Goal: Answer question/provide support: Share knowledge or assist other users

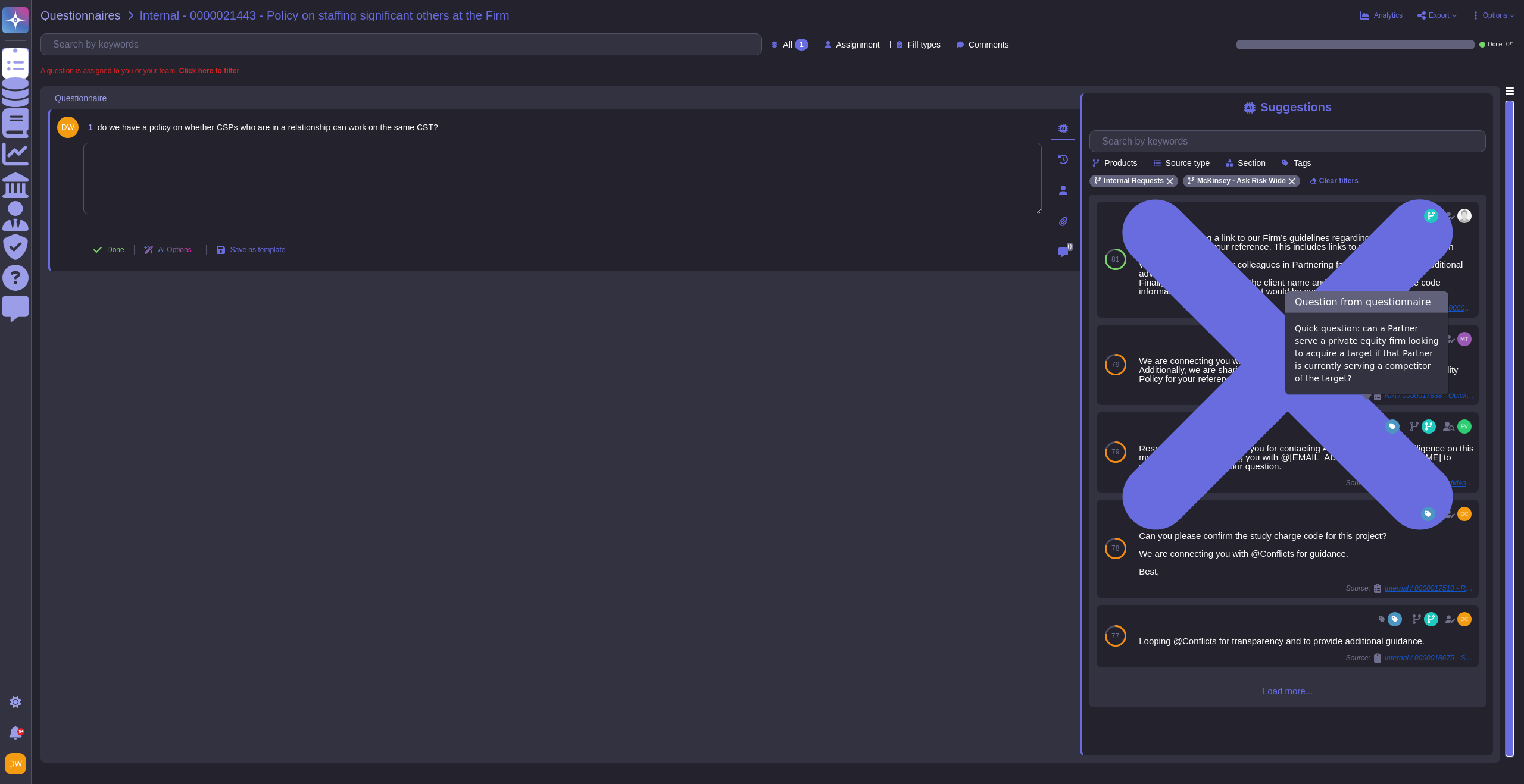
click at [846, 442] on div "1 do we have a policy on whether CSPs who are in a relationship can work on the…" at bounding box center [564, 421] width 1032 height 670
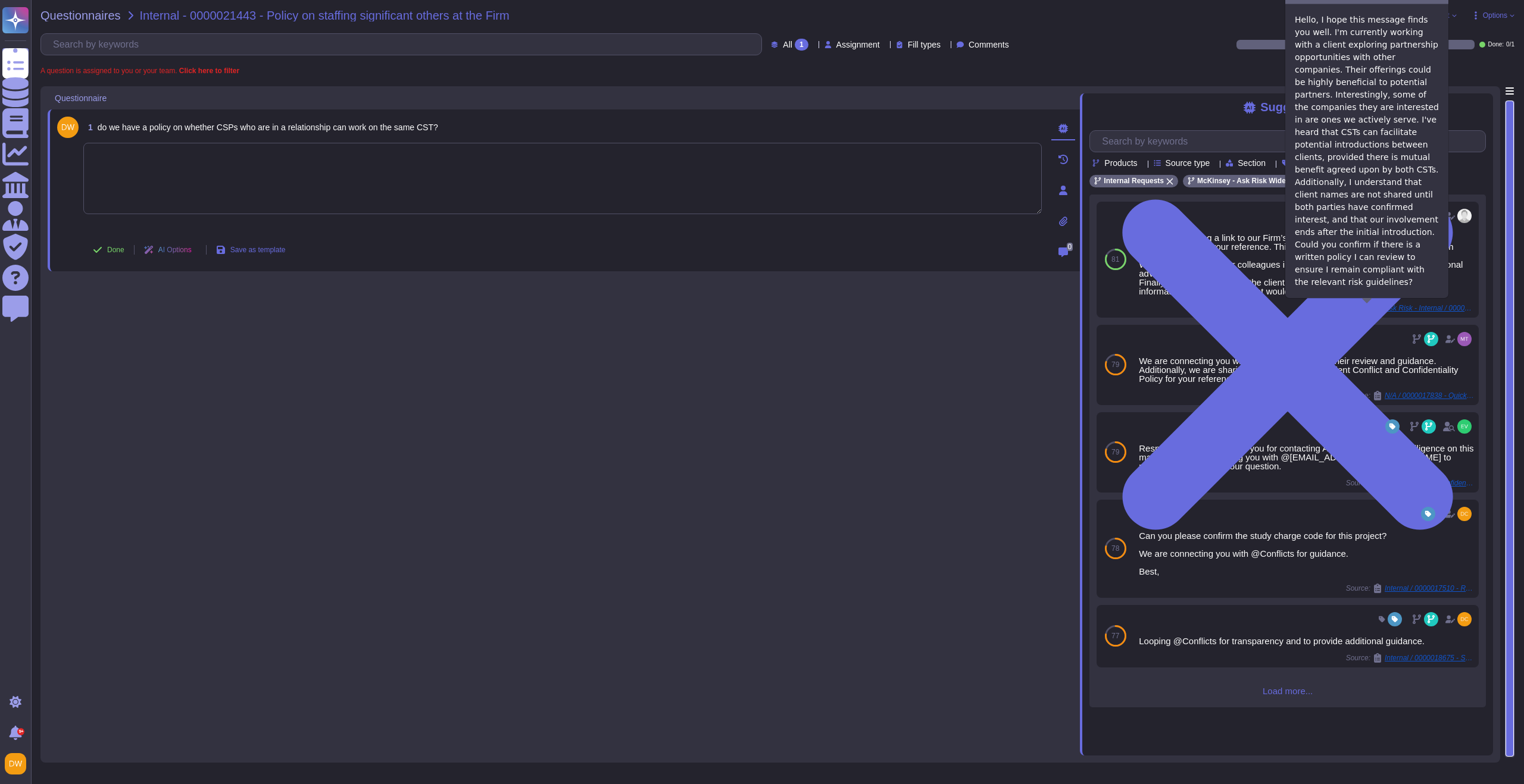
click at [767, 351] on div "1 do we have a policy on whether CSPs who are in a relationship can work on the…" at bounding box center [564, 421] width 1032 height 670
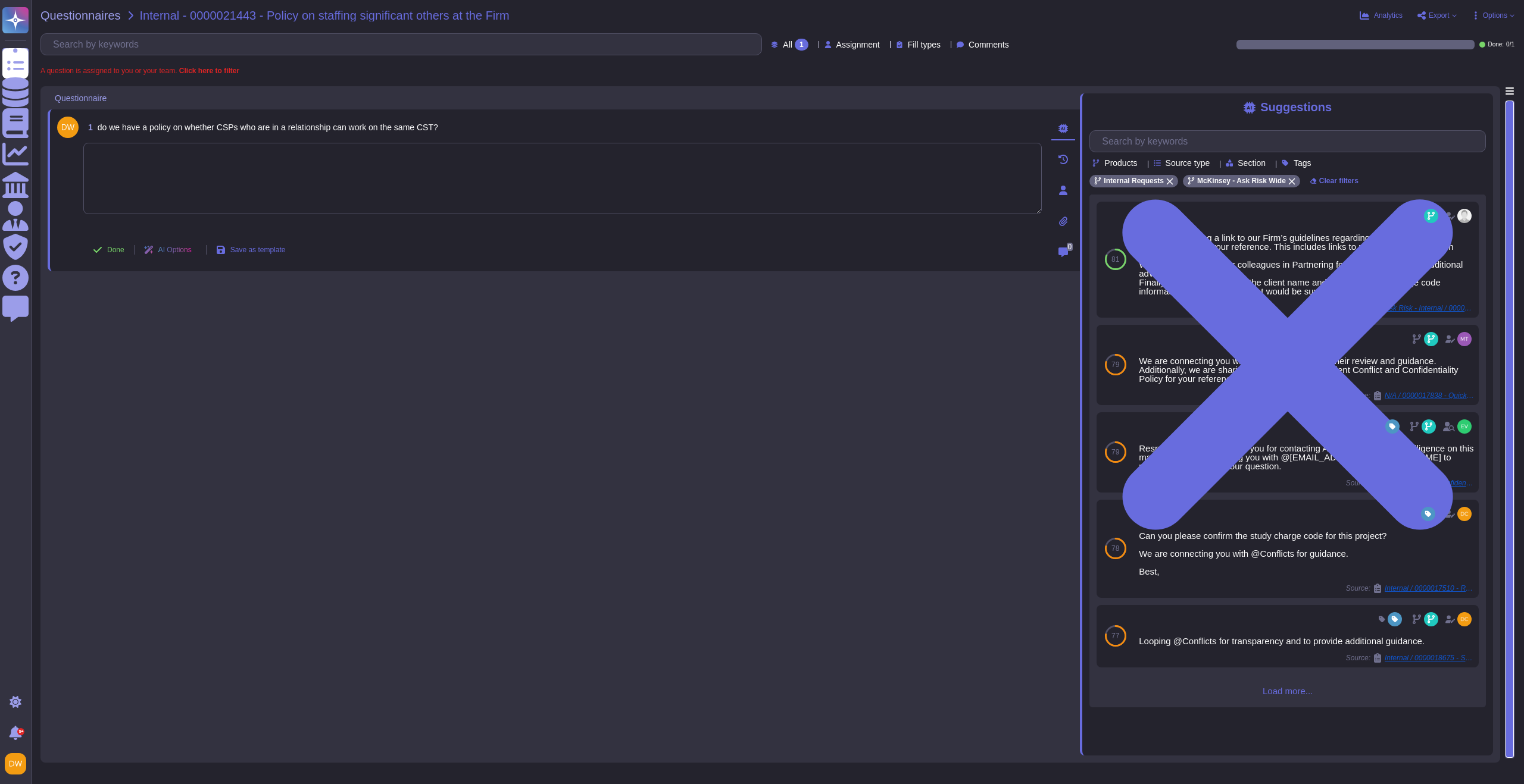
click at [300, 173] on textarea at bounding box center [562, 178] width 958 height 71
paste textarea "I’m sharing with you our Standard on Personal Relationships. According to secti…"
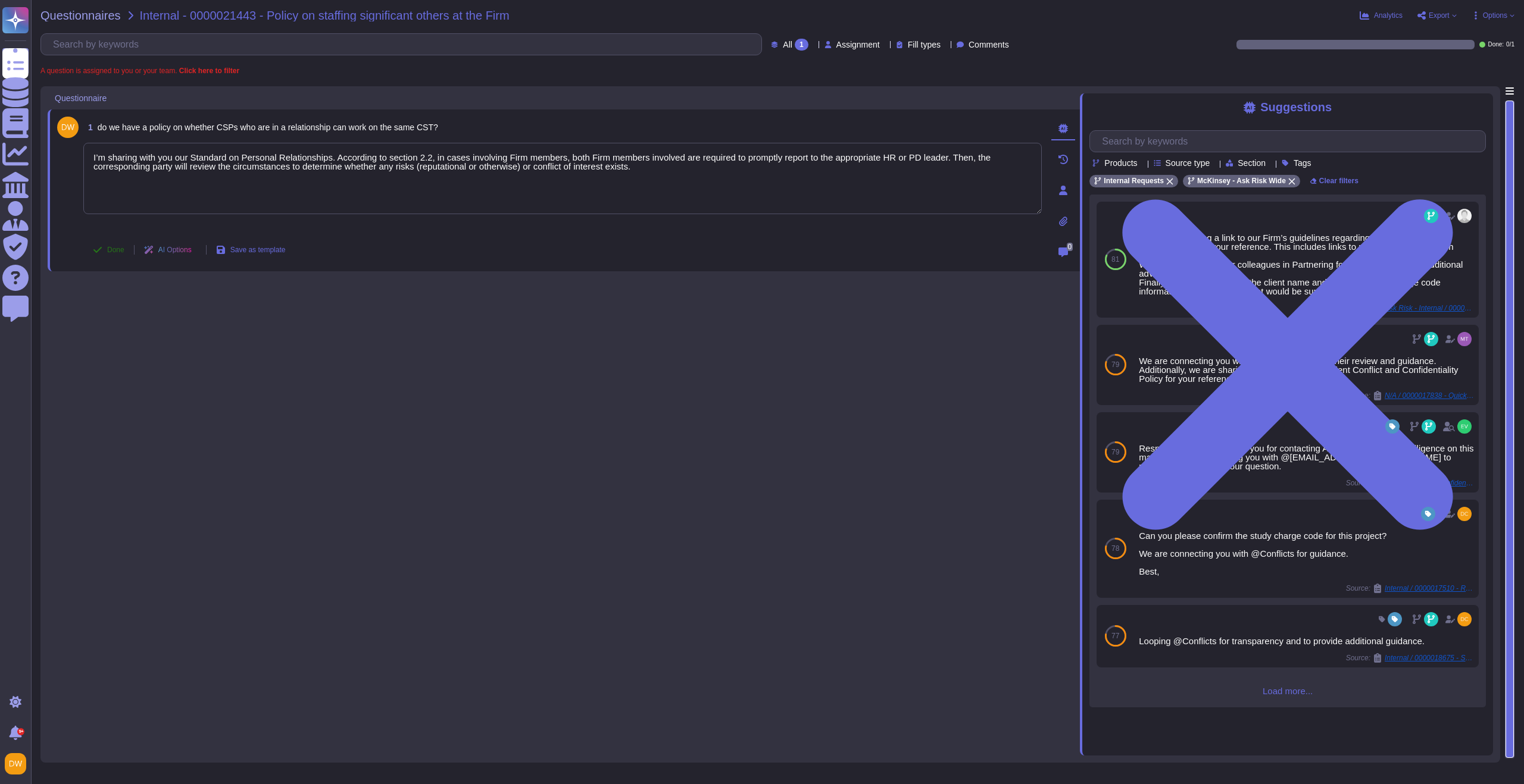
click at [102, 250] on icon at bounding box center [98, 250] width 9 height 9
type textarea "I’m sharing with you our Standard on Personal Relationships. According to secti…"
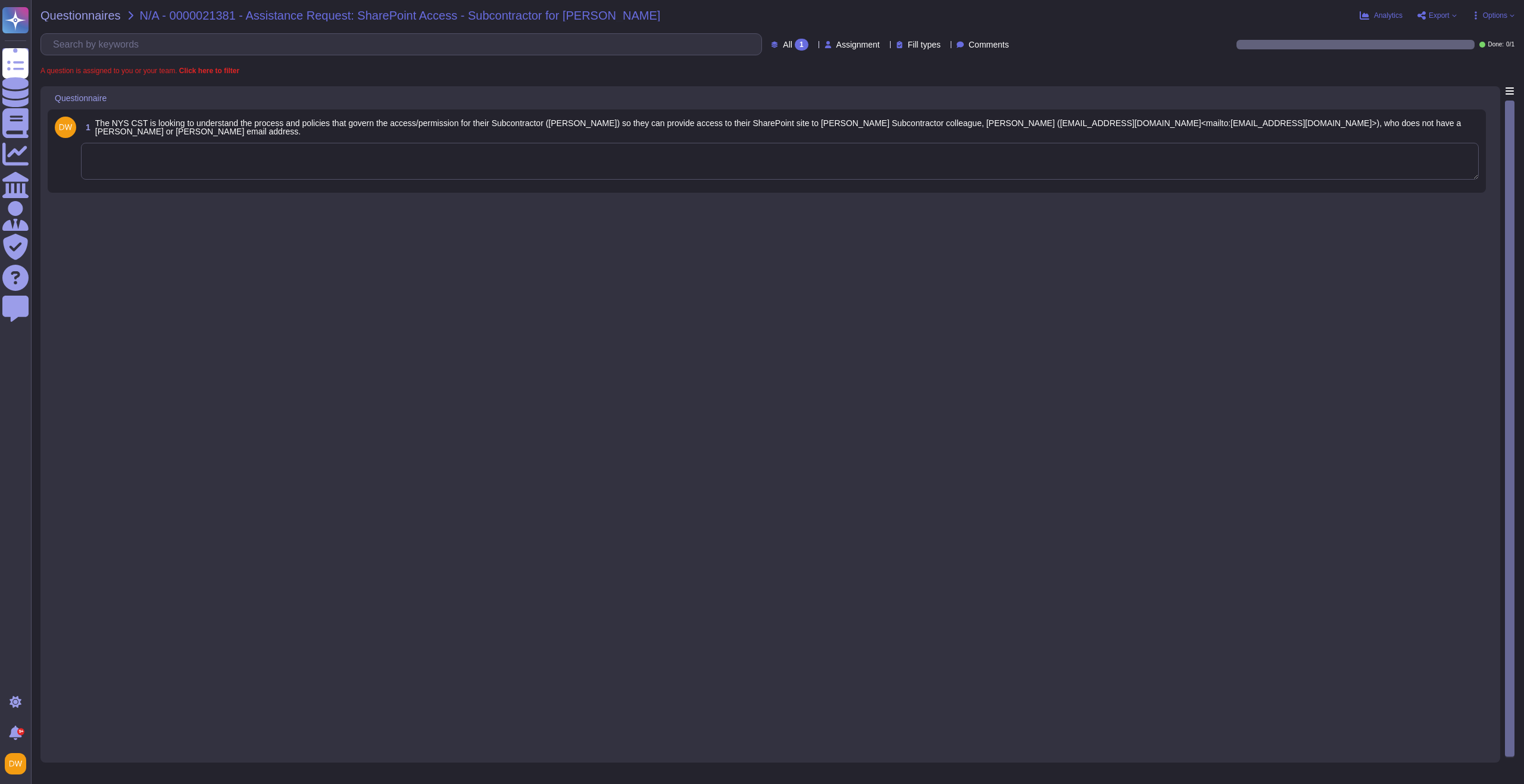
click at [303, 176] on textarea at bounding box center [780, 161] width 1398 height 37
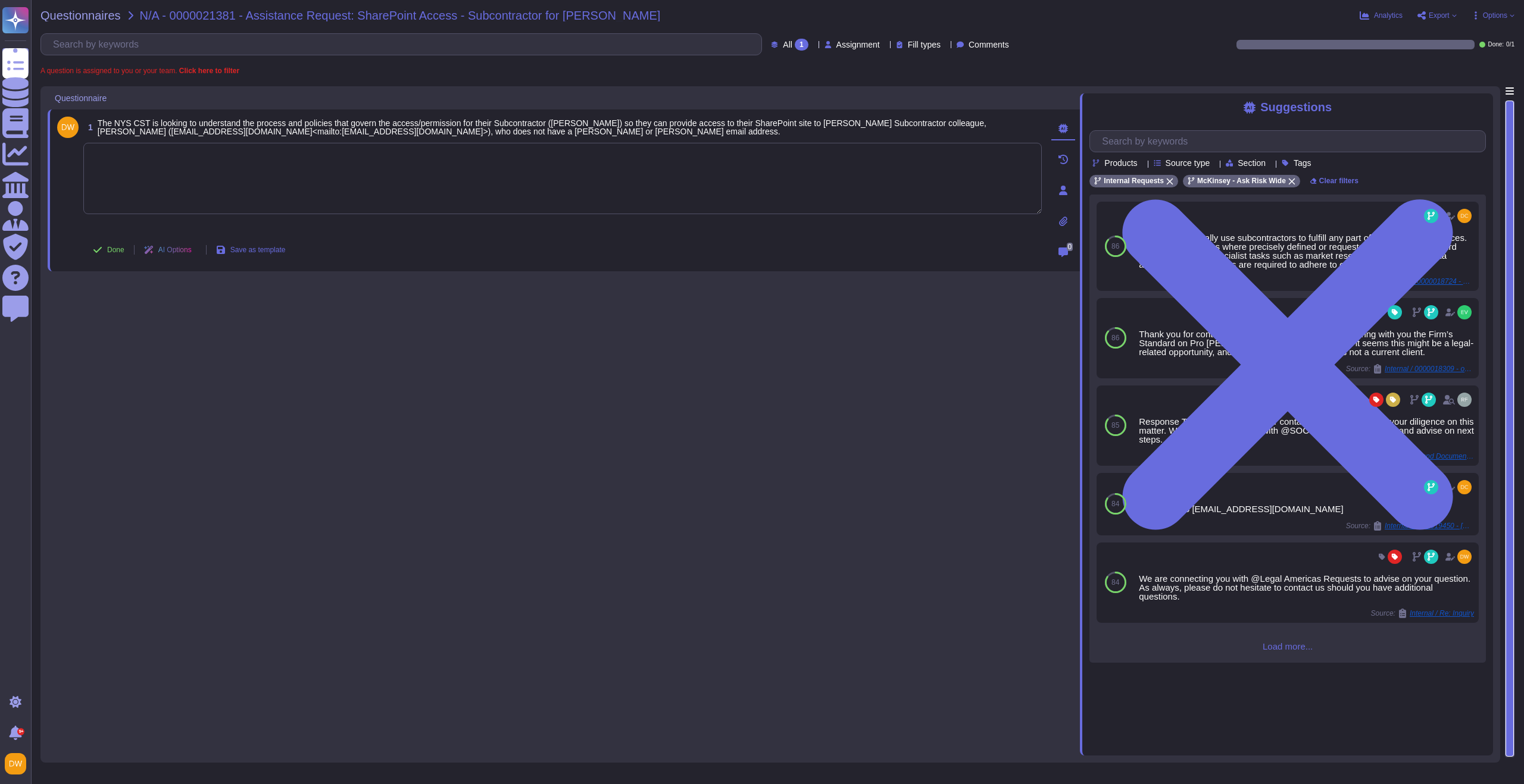
click at [313, 184] on textarea at bounding box center [562, 178] width 958 height 71
paste textarea "If our subcontractors have subcontractors, those will also need be approved in …"
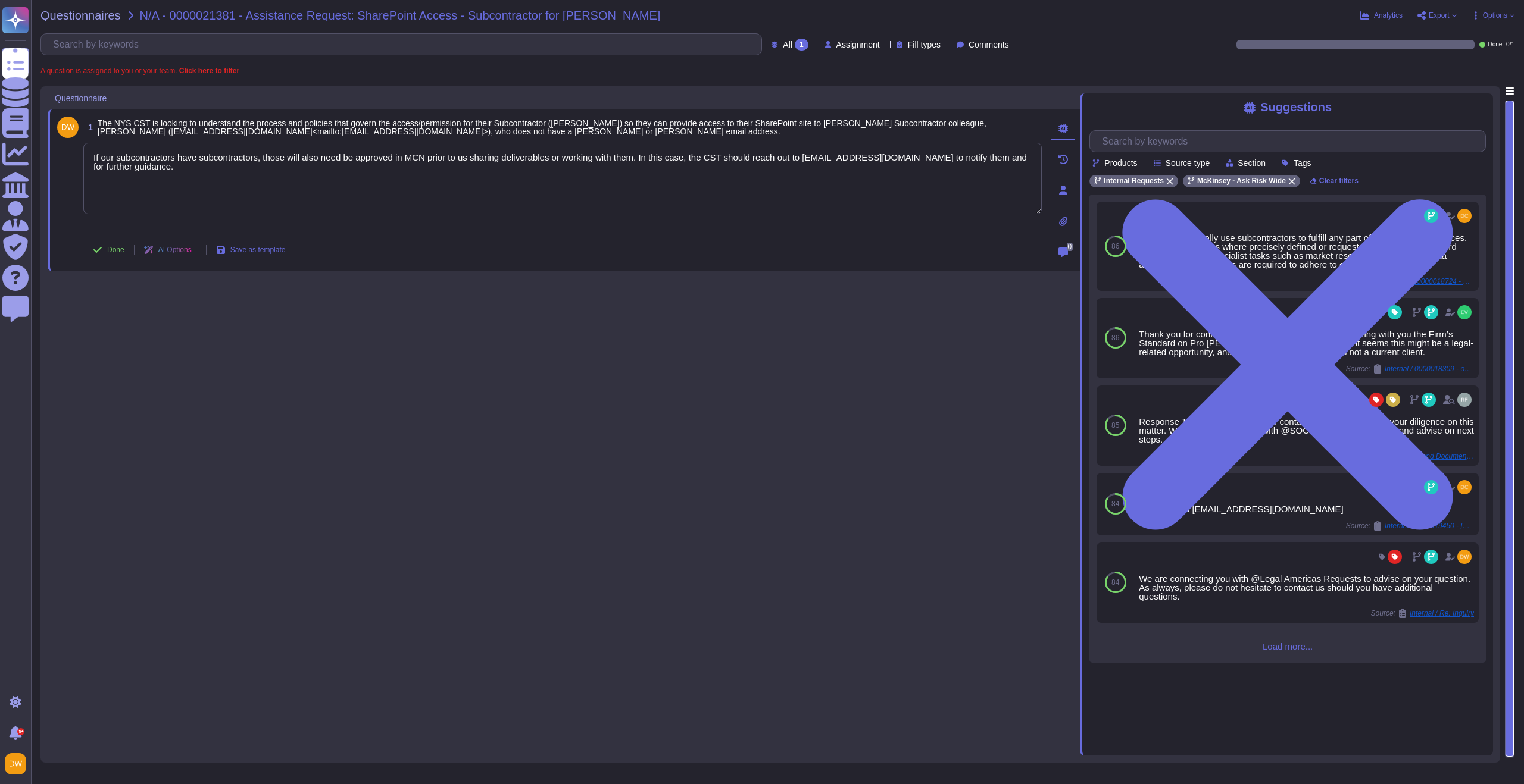
type textarea "If our subcontractors have subcontractors, those will also need be approved in …"
click at [363, 292] on div "1 The NYS CST is looking to understand the process and policies that govern the…" at bounding box center [564, 421] width 1032 height 670
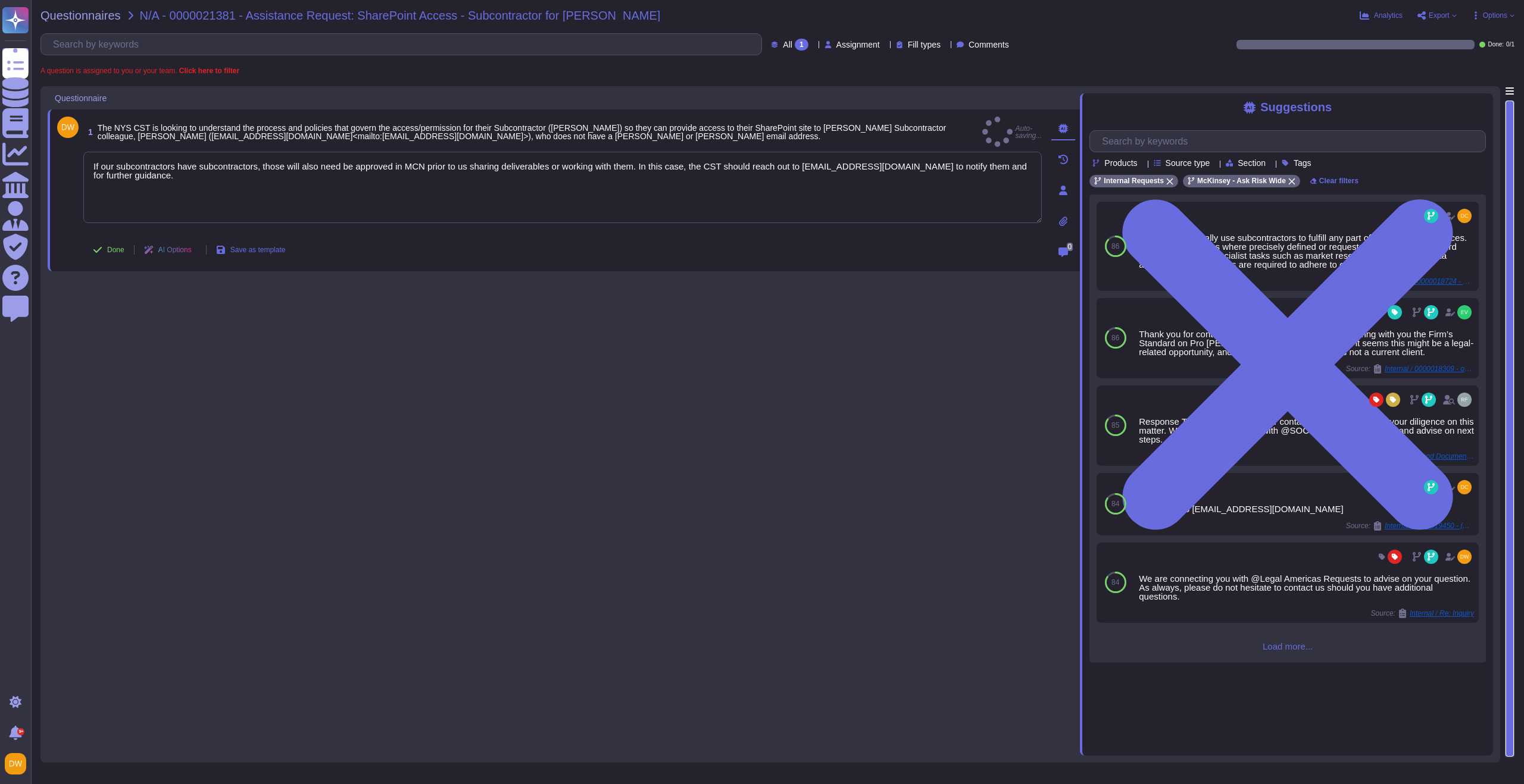
click at [107, 249] on span "Done" at bounding box center [116, 250] width 17 height 7
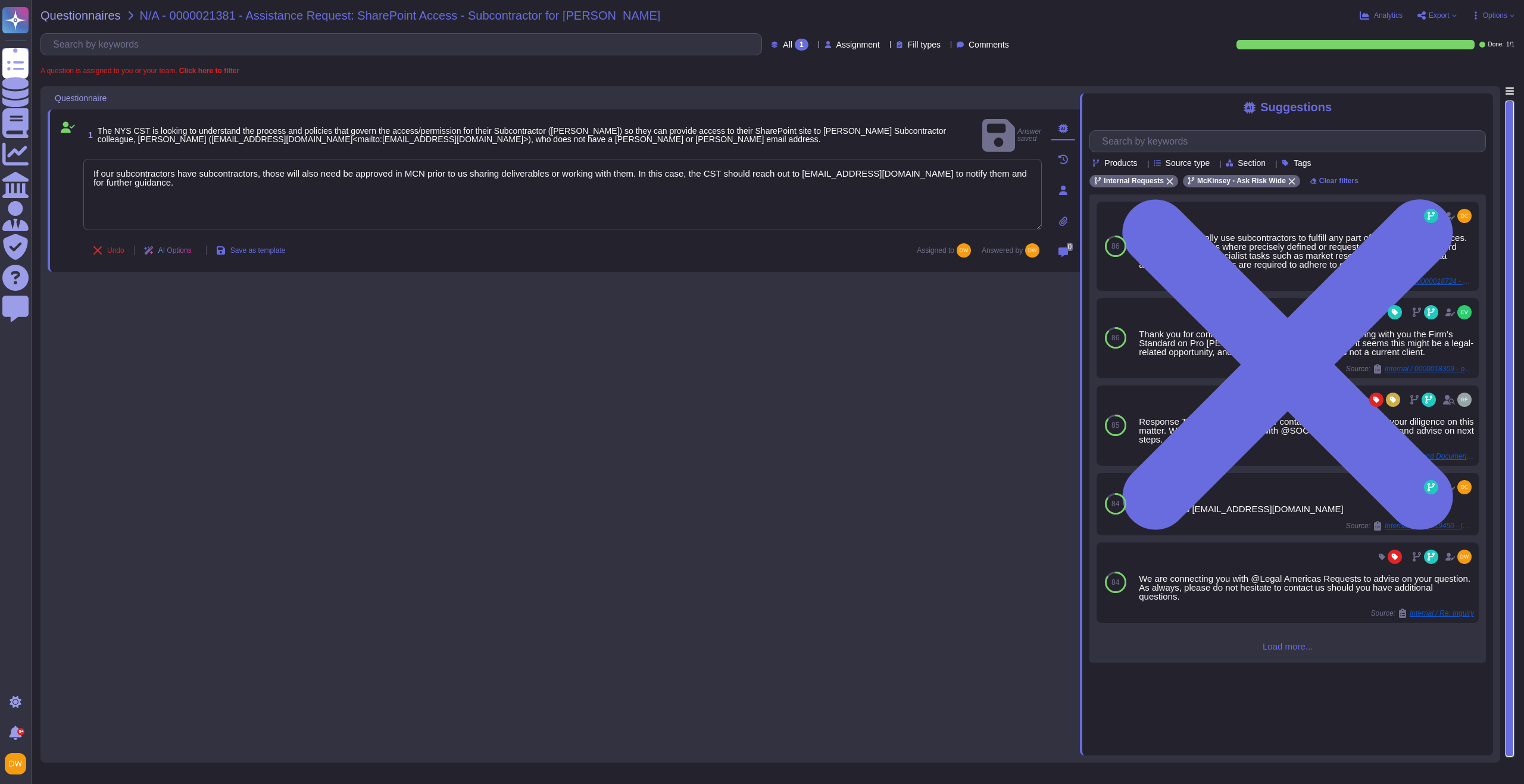
click at [105, 27] on div "Questionnaires N/A - 0000021381 - Assistance Request: SharePoint Access - Subco…" at bounding box center [777, 392] width 1493 height 784
click at [107, 21] on div "Questionnaires N/A - 0000021381 - Assistance Request: SharePoint Access - Subco…" at bounding box center [777, 392] width 1493 height 784
click at [105, 16] on span "Questionnaires" at bounding box center [81, 15] width 81 height 12
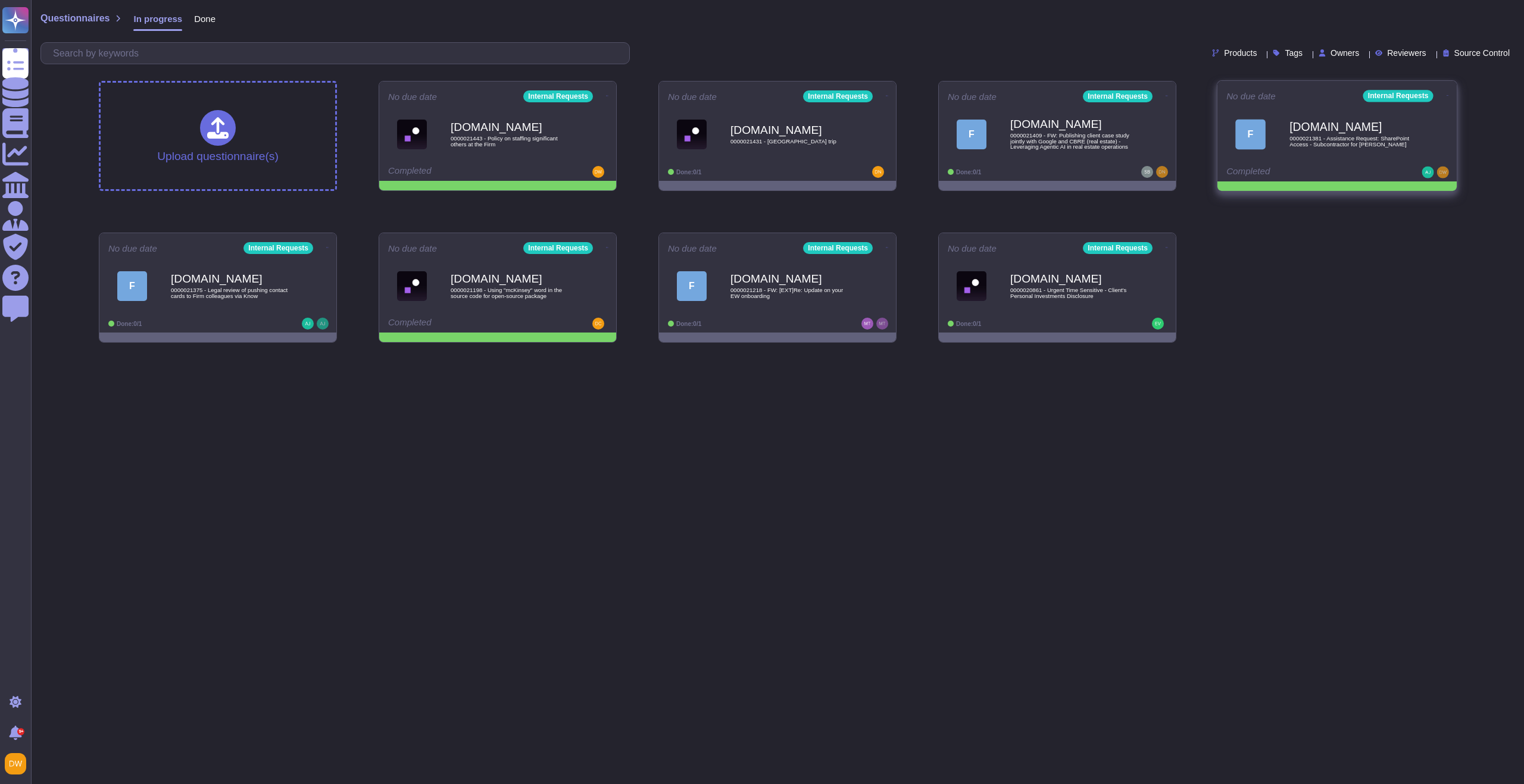
click at [609, 94] on icon at bounding box center [607, 96] width 3 height 3
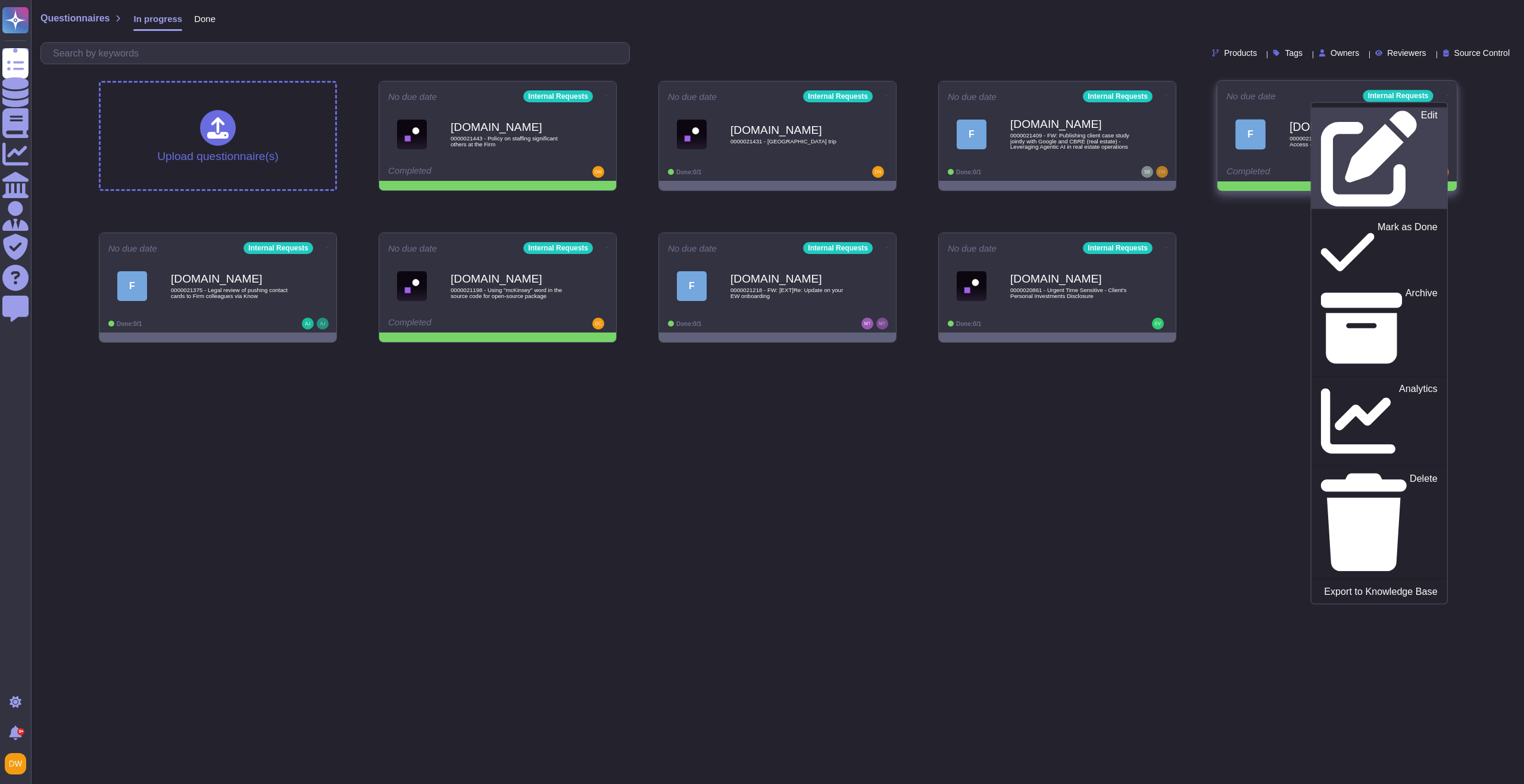
click at [1387, 116] on div "Edit" at bounding box center [1379, 159] width 116 height 97
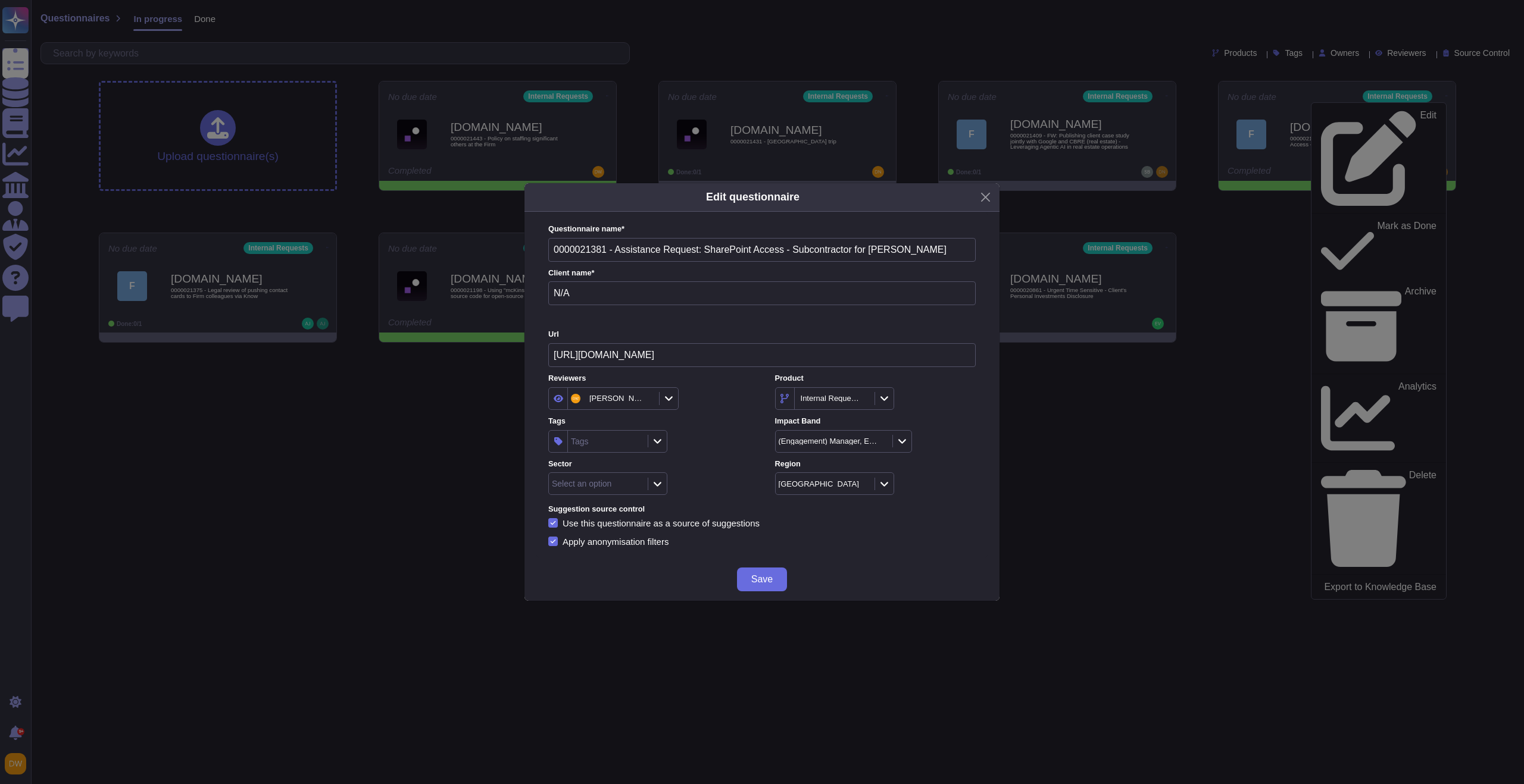
click at [656, 489] on div at bounding box center [657, 484] width 19 height 13
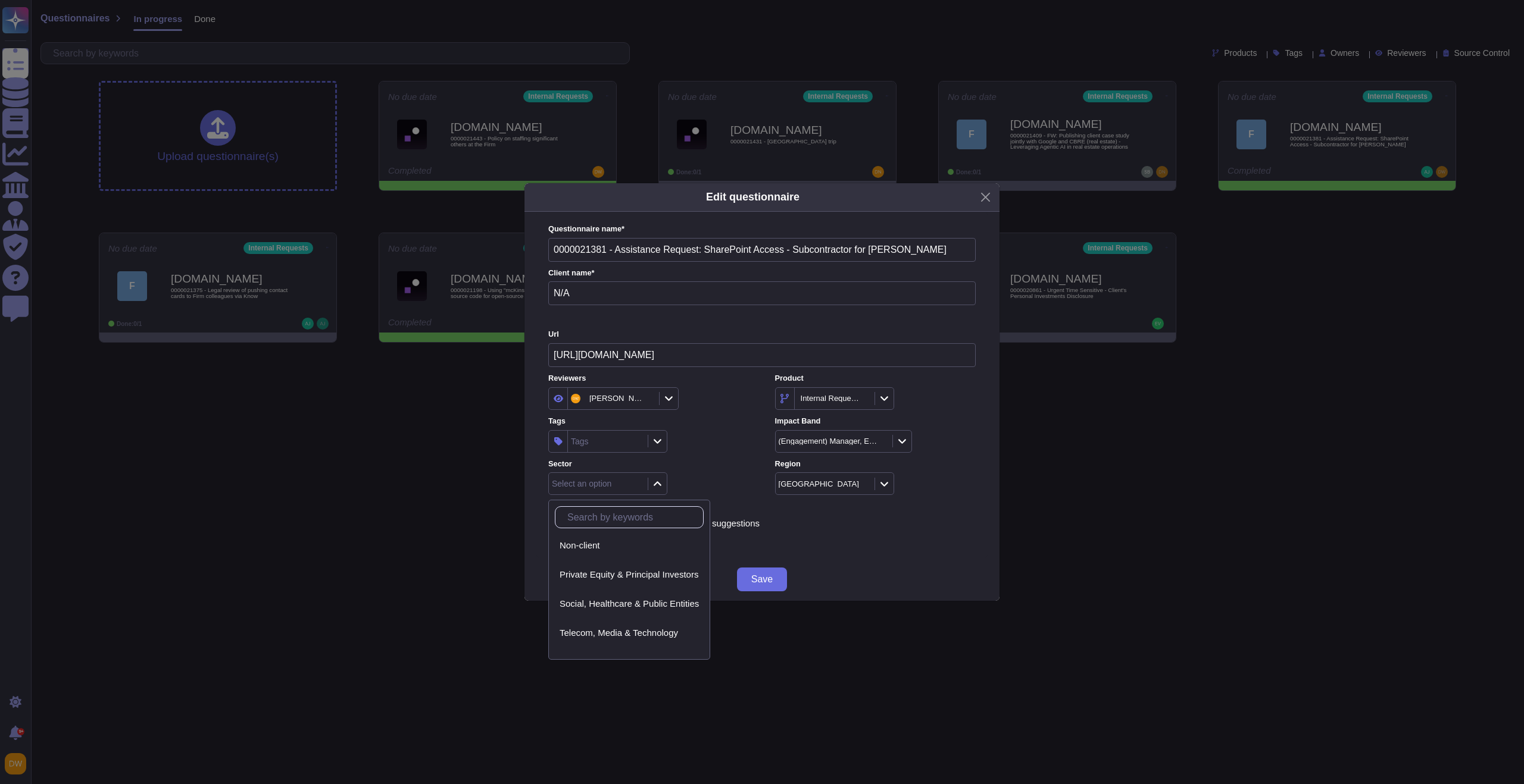
scroll to position [199, 0]
click at [662, 573] on div "Social, Healthcare & Public Entities" at bounding box center [629, 581] width 149 height 27
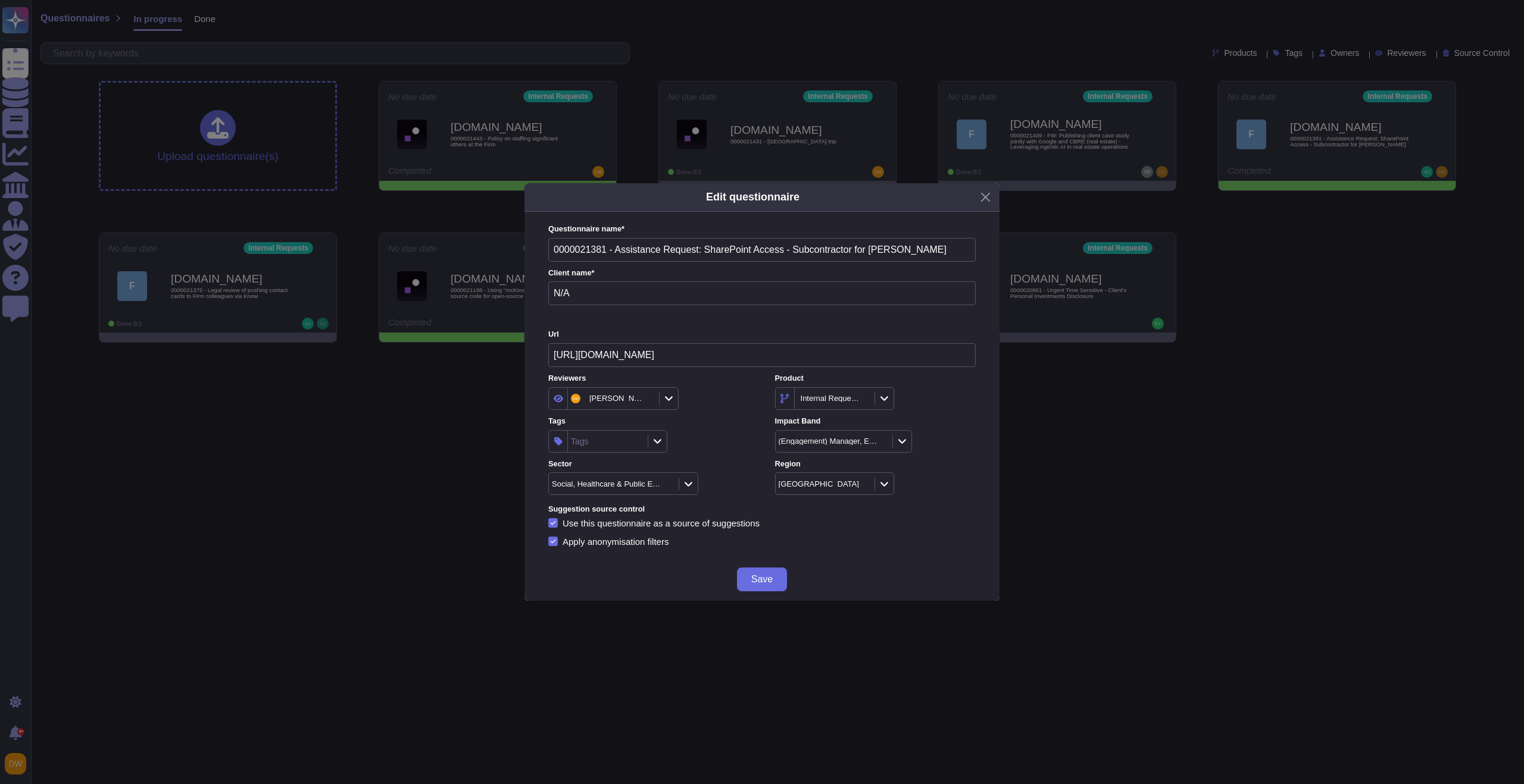
click at [655, 445] on icon at bounding box center [658, 441] width 9 height 10
type input "part"
click at [637, 512] on div "CSR Partnering" at bounding box center [627, 505] width 107 height 27
click at [714, 444] on div "CSR Partnering" at bounding box center [649, 441] width 201 height 22
click at [759, 576] on span "Save" at bounding box center [762, 579] width 21 height 9
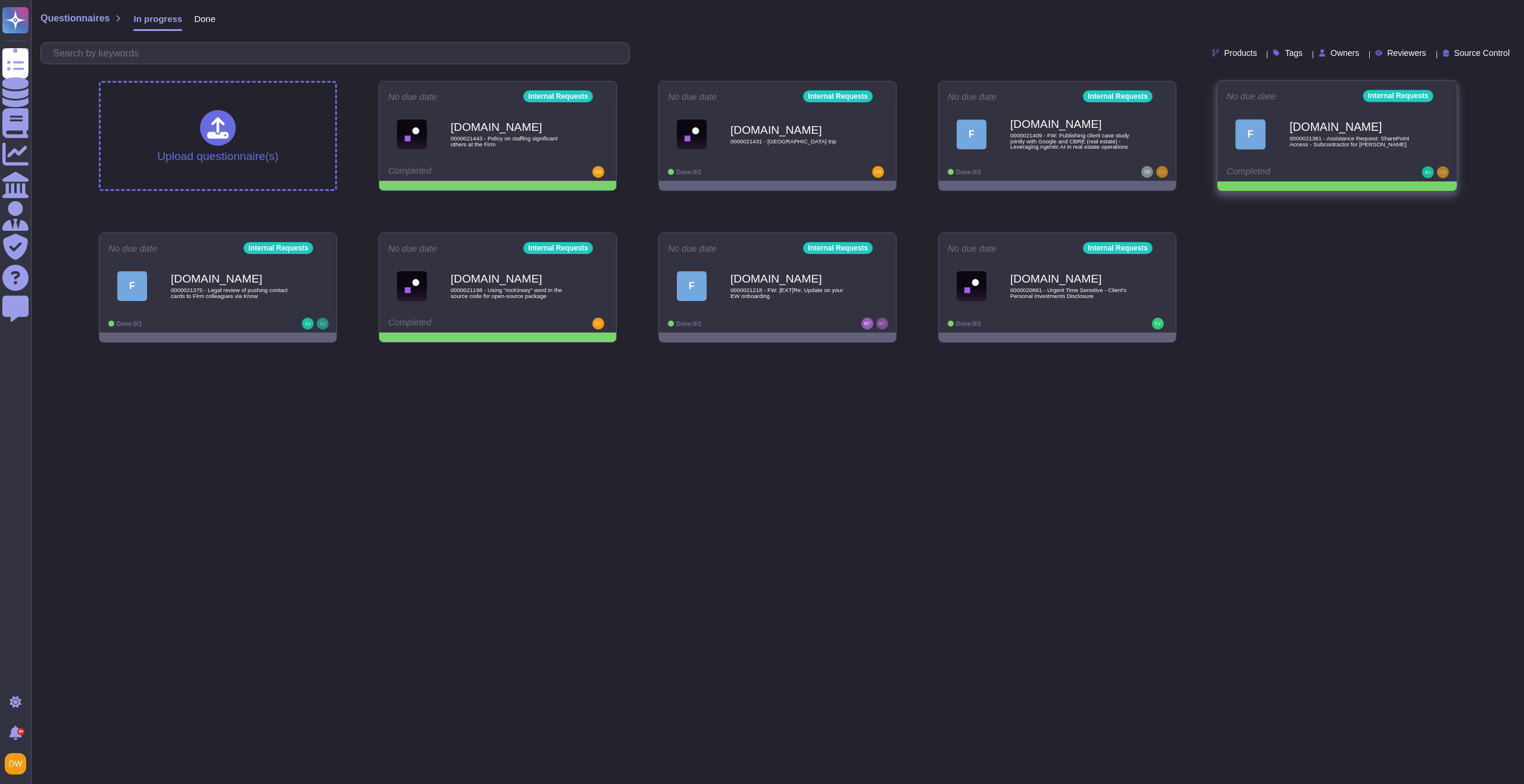
click at [609, 96] on icon at bounding box center [607, 96] width 3 height 1
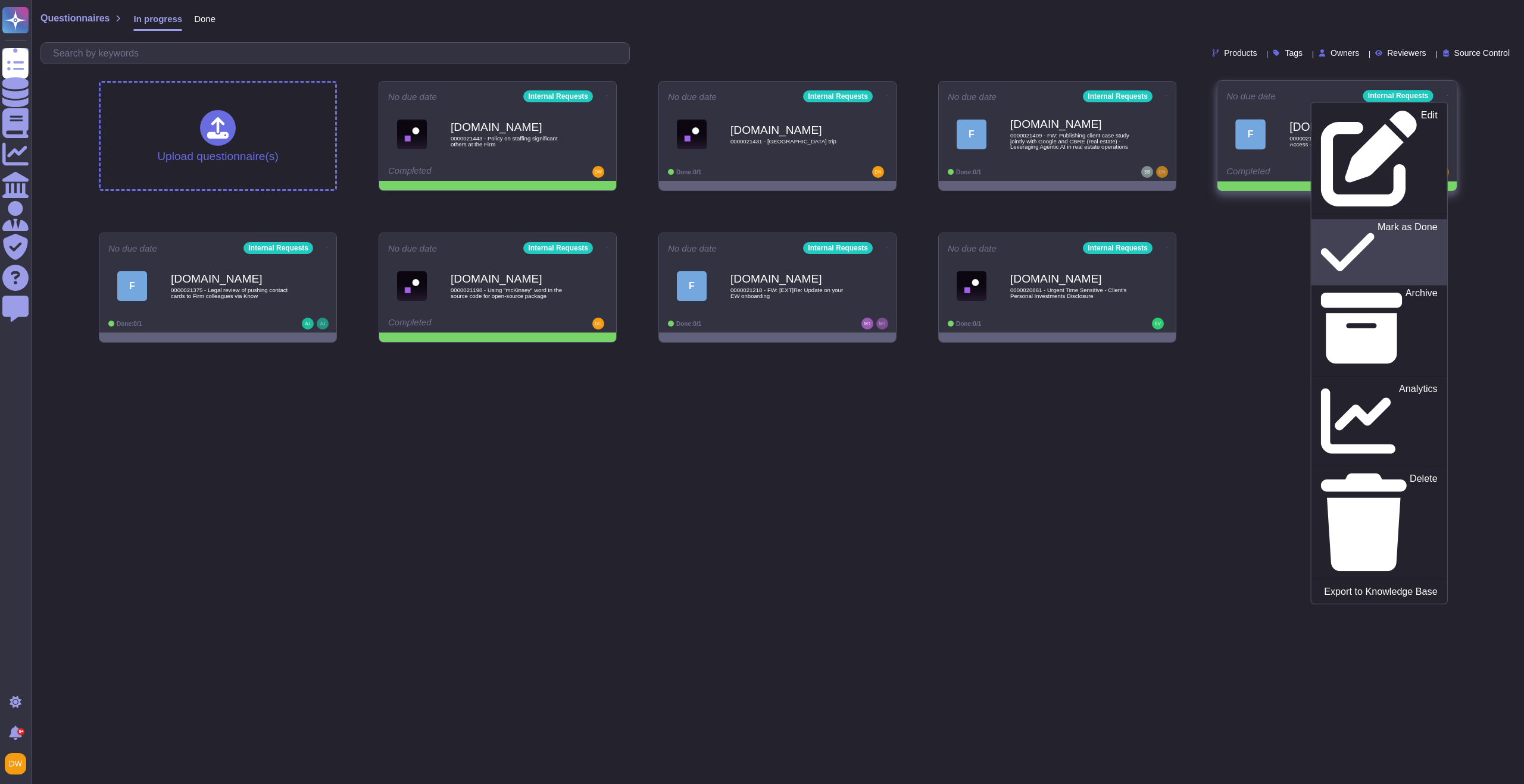
click at [1378, 222] on p "Mark as Done" at bounding box center [1408, 252] width 60 height 61
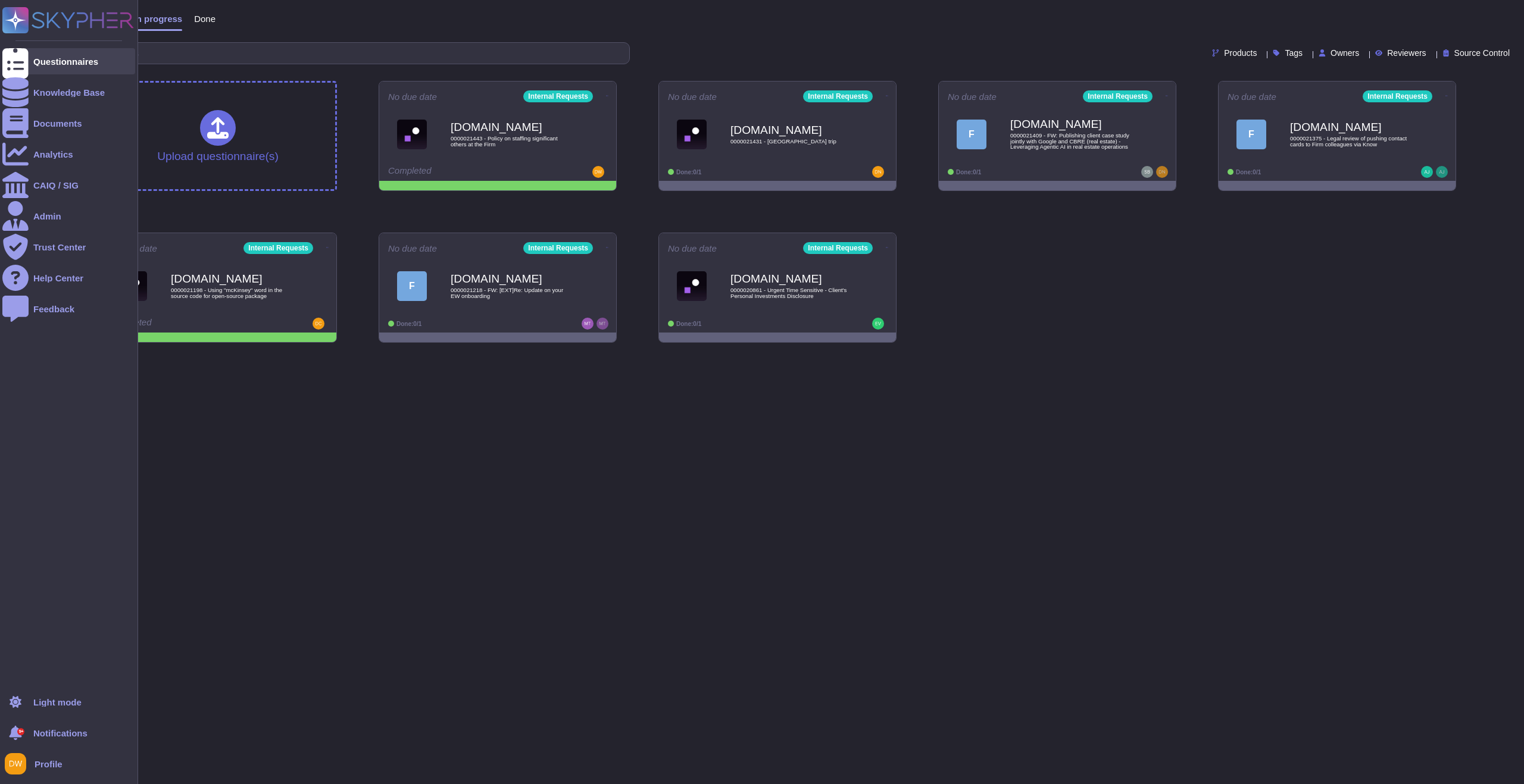
click at [32, 58] on div "Questionnaires" at bounding box center [69, 61] width 133 height 26
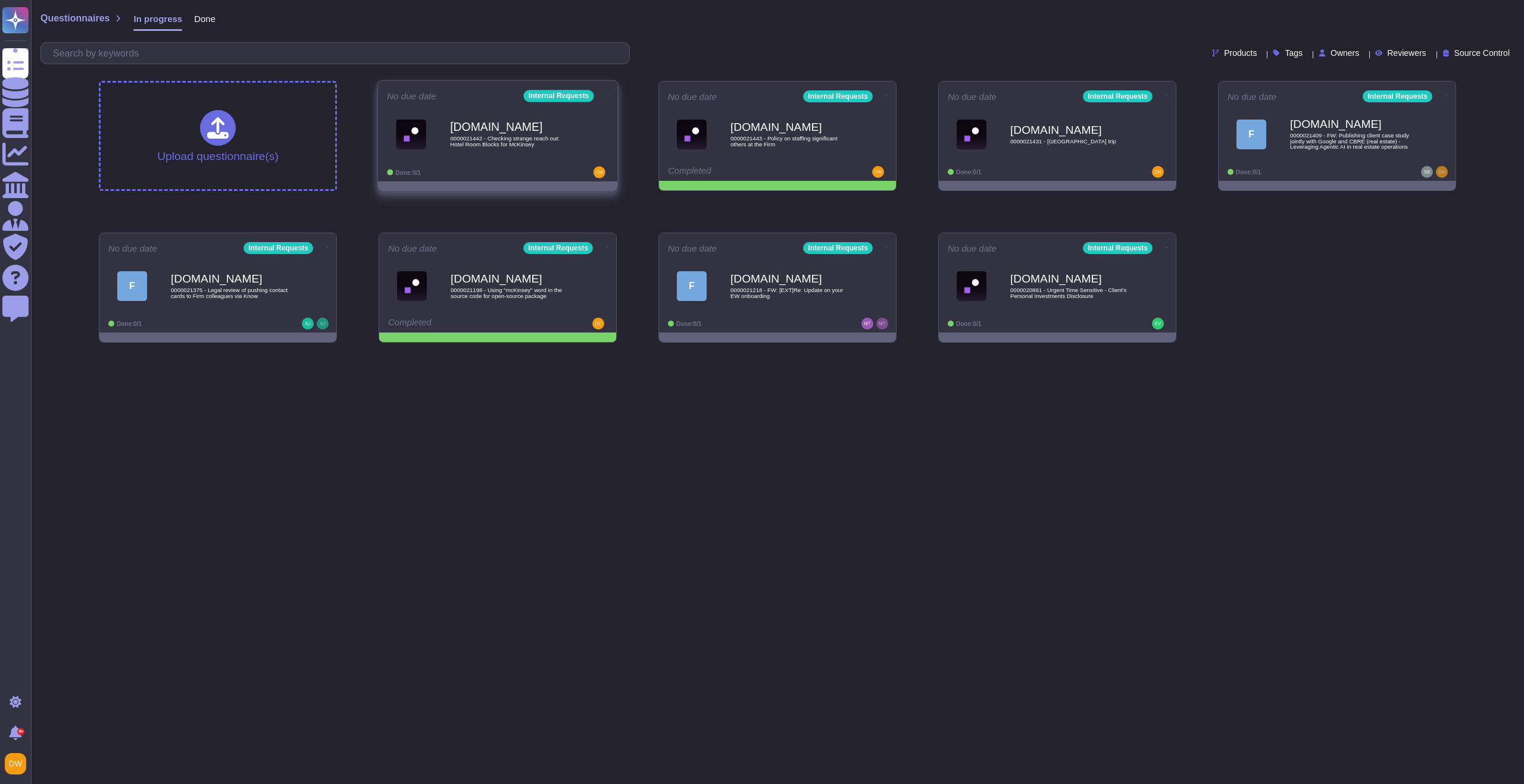
click at [526, 120] on div "Force.com 0000021442 - Checking strange reach out: Hotel Room Blocks for McKins…" at bounding box center [510, 134] width 120 height 48
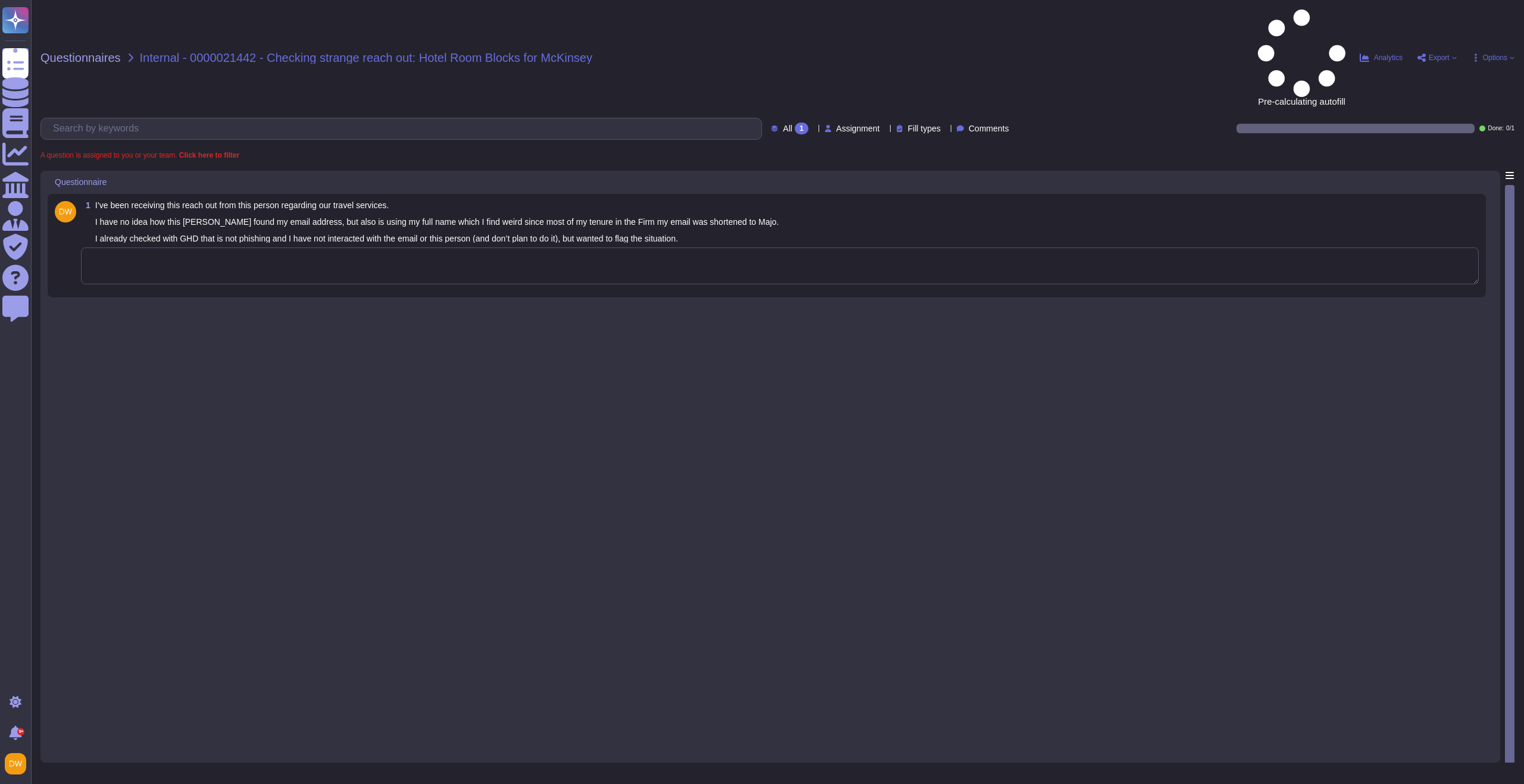
click at [362, 248] on textarea at bounding box center [780, 266] width 1398 height 37
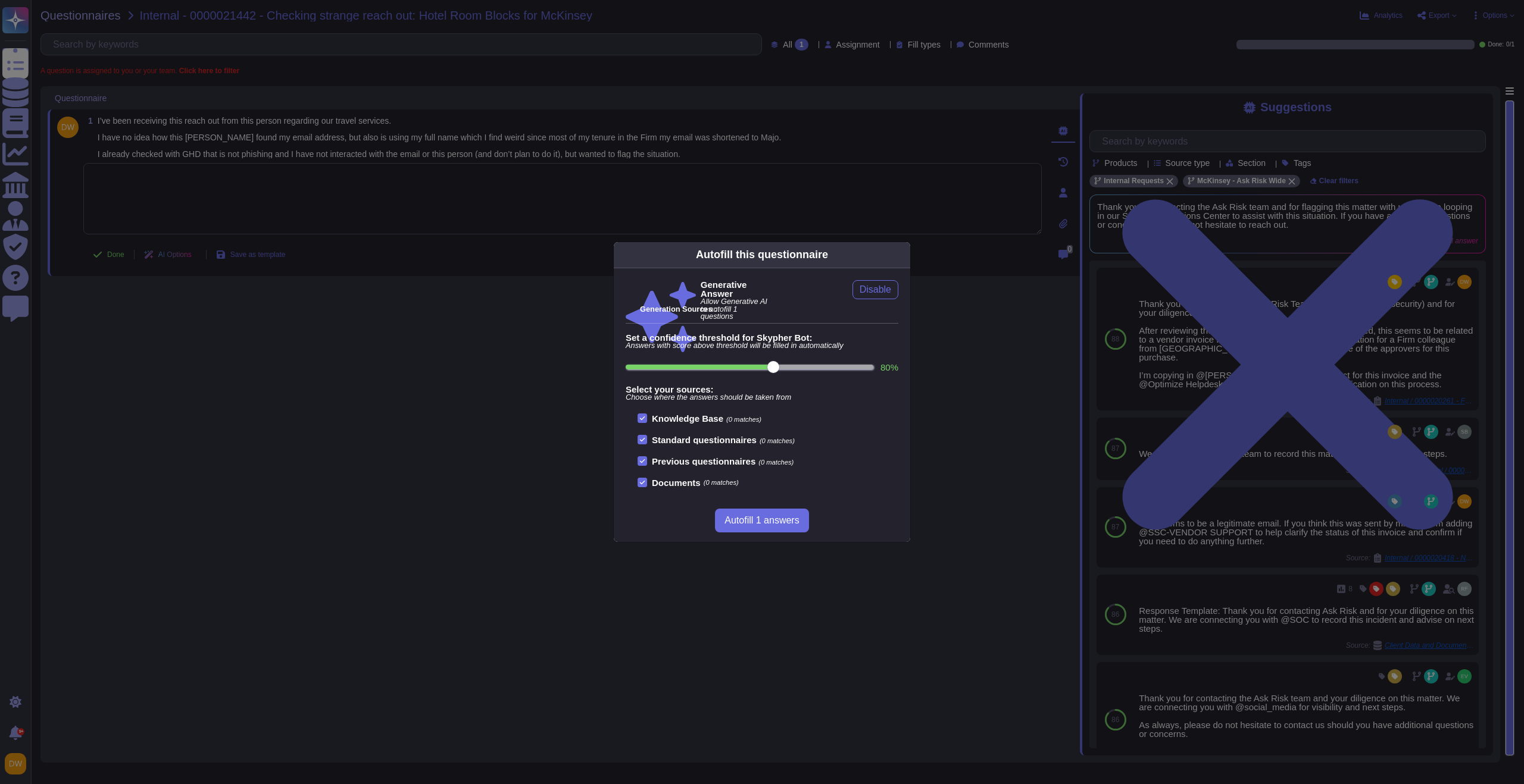
click at [944, 267] on div "Autofill this questionnaire Generative Answer Allow Generative AI to autofill 1…" at bounding box center [762, 392] width 1524 height 784
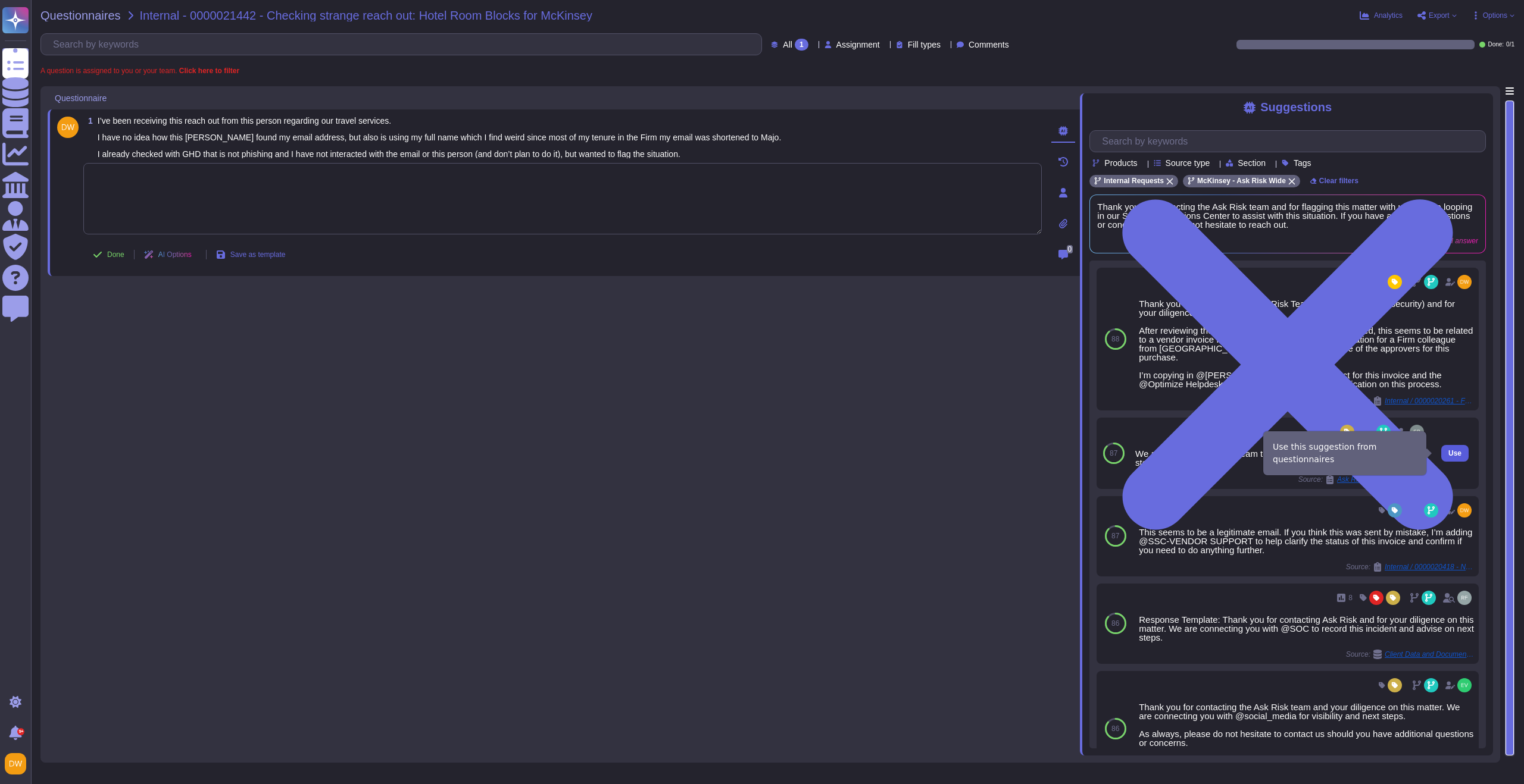
click at [1449, 456] on span "Use" at bounding box center [1455, 453] width 13 height 7
type textarea "We are looping in @SOC team to record this matter and advise on next steps."
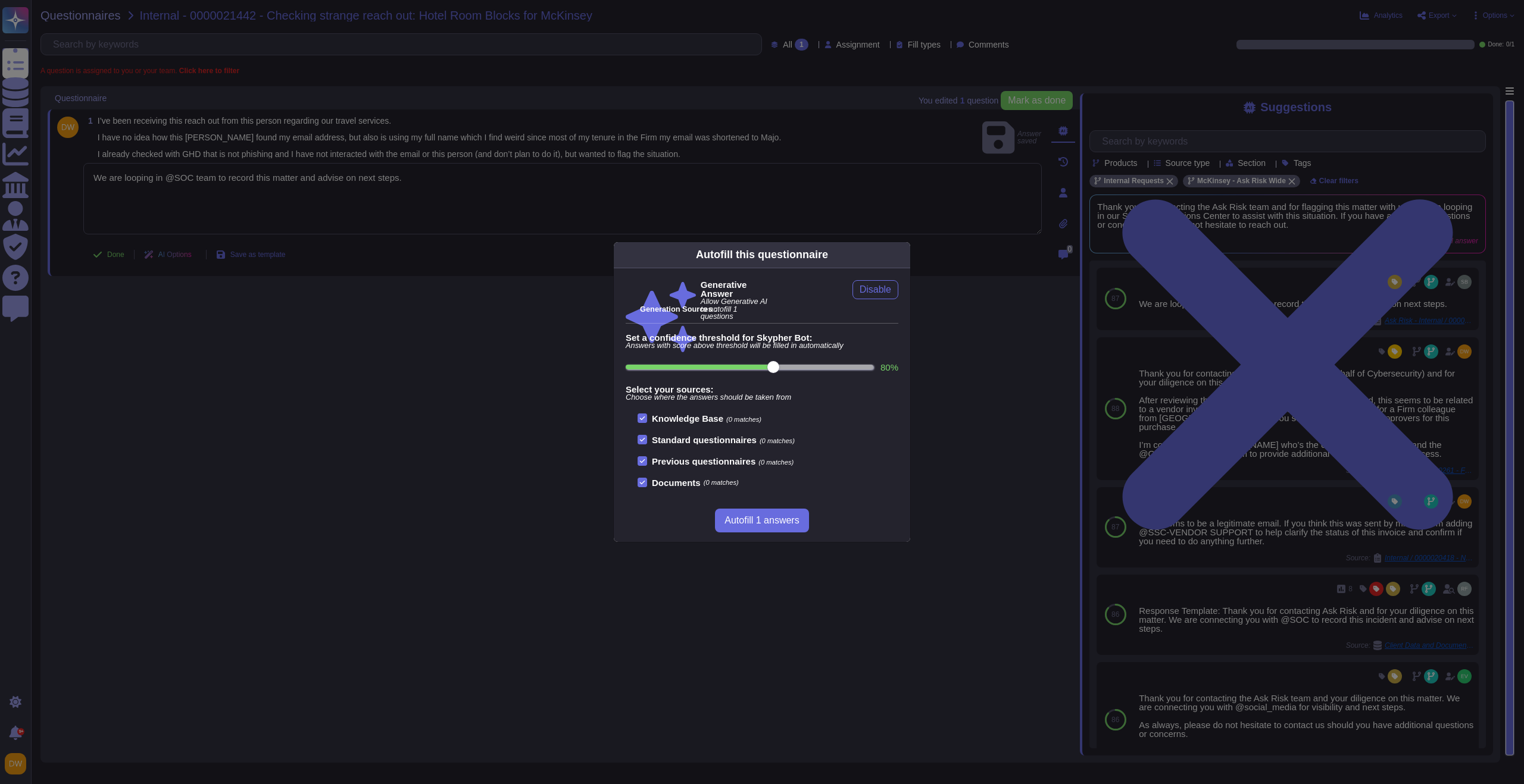
click at [904, 255] on div "Autofill this questionnaire" at bounding box center [762, 256] width 297 height 26
click at [903, 255] on div "Autofill this questionnaire" at bounding box center [762, 256] width 297 height 26
click at [903, 255] on icon at bounding box center [903, 255] width 0 height 0
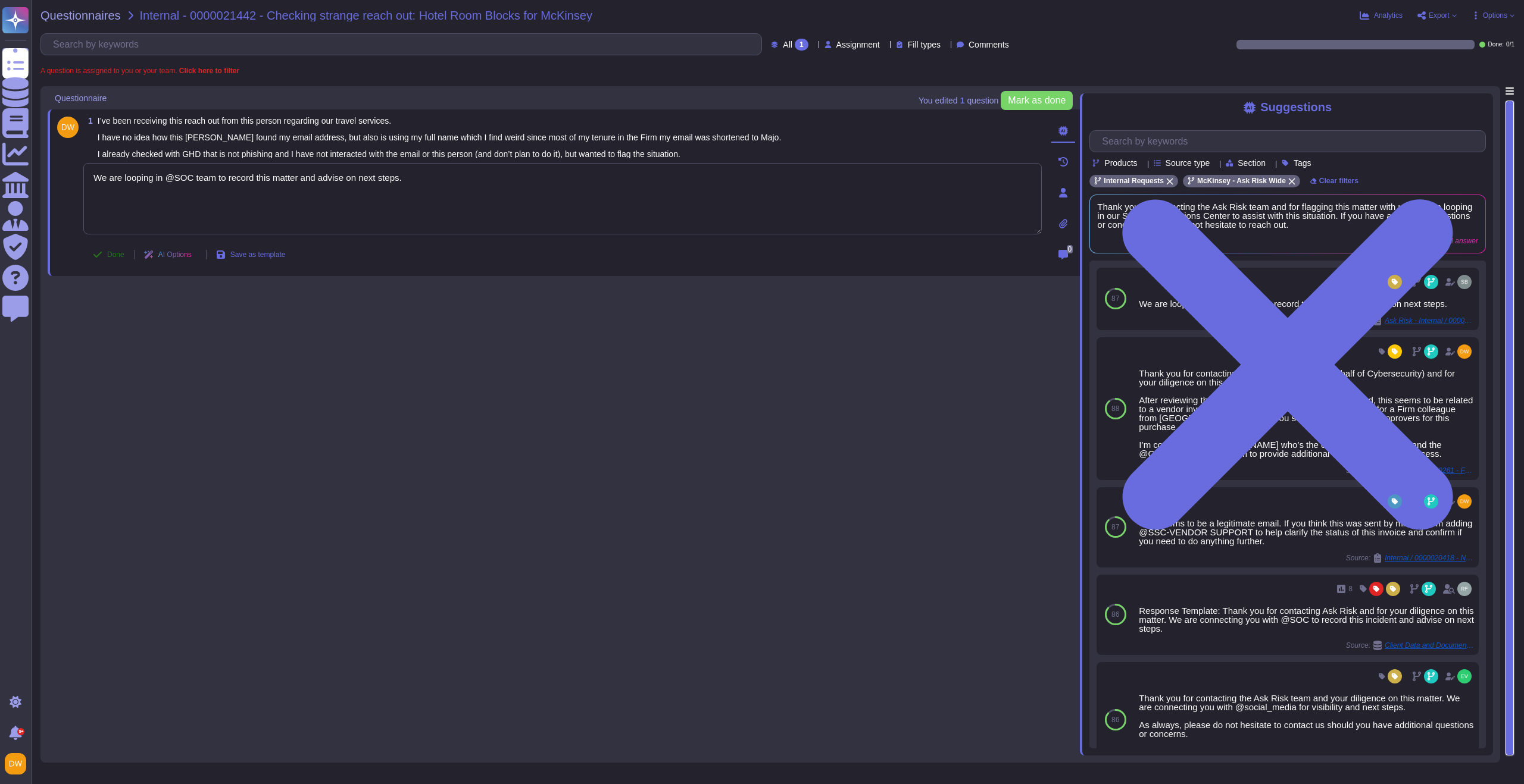
click at [104, 261] on button "Done" at bounding box center [108, 255] width 51 height 24
click at [58, 13] on span "Questionnaires" at bounding box center [81, 15] width 81 height 12
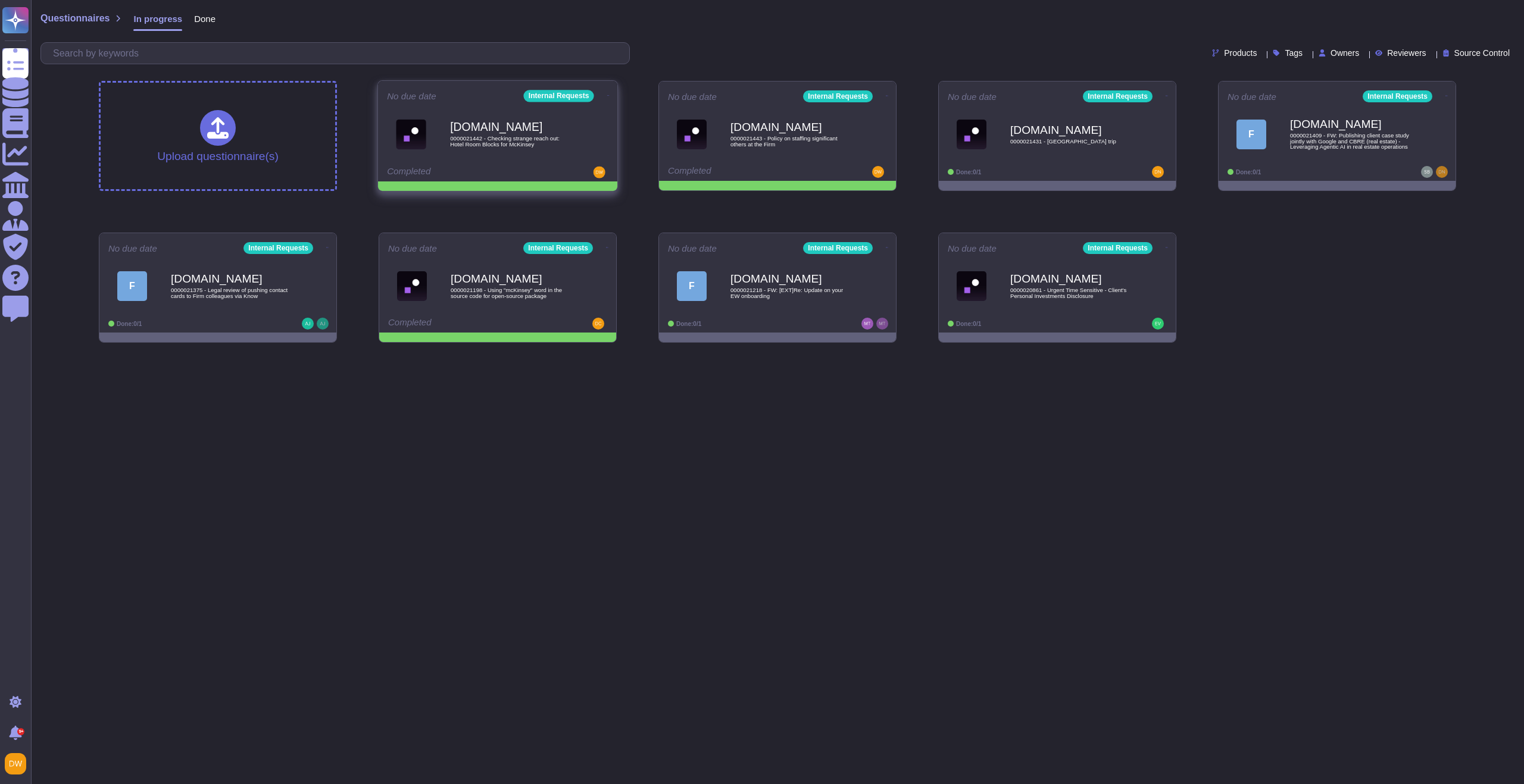
click at [526, 153] on div "Force.com 0000021442 - Checking strange reach out: Hotel Room Blocks for McKins…" at bounding box center [510, 134] width 120 height 48
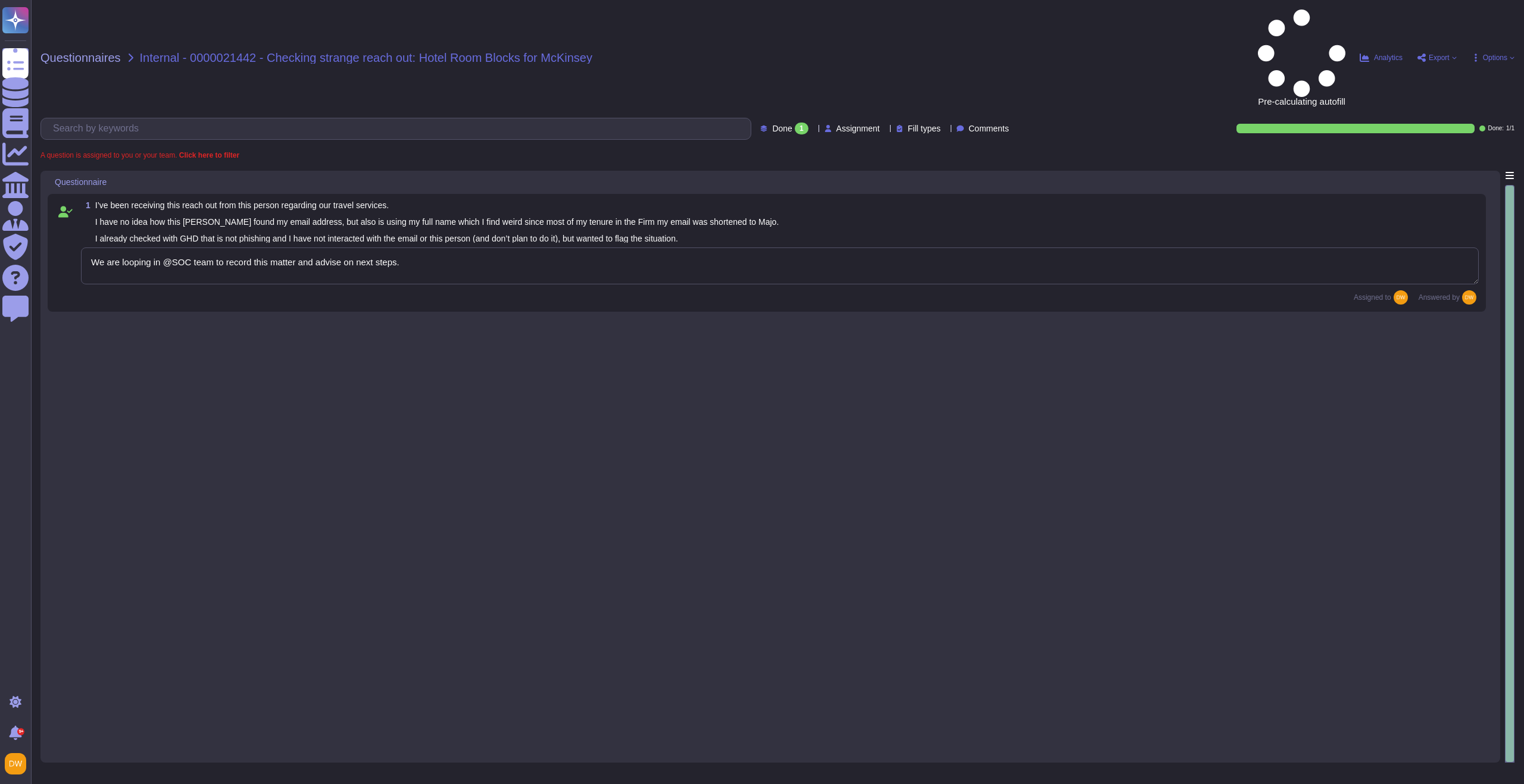
type textarea "We are looping in @SOC team to record this matter and advise on next steps."
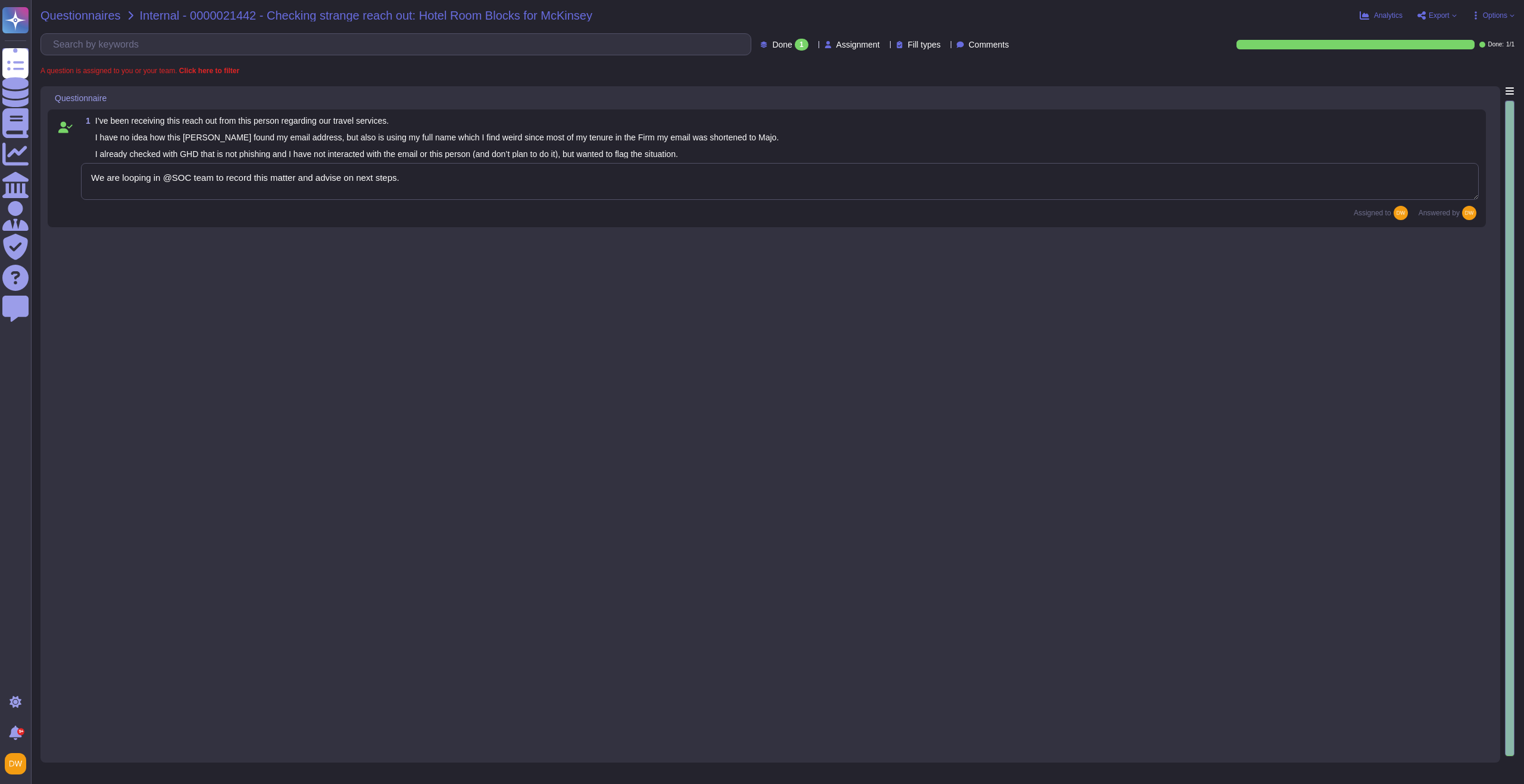
click at [93, 12] on span "Questionnaires" at bounding box center [81, 15] width 81 height 12
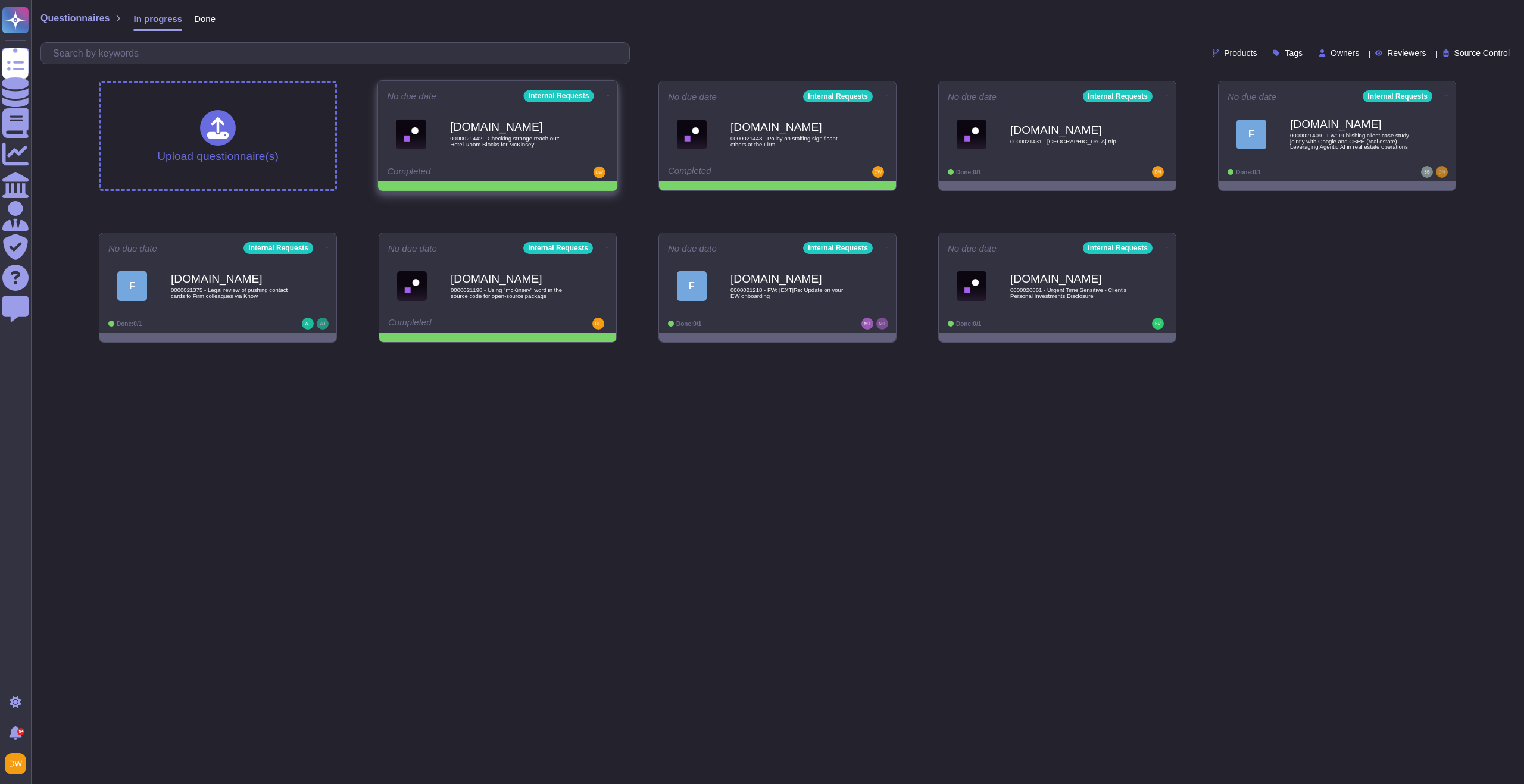
click at [608, 90] on span at bounding box center [608, 94] width 5 height 13
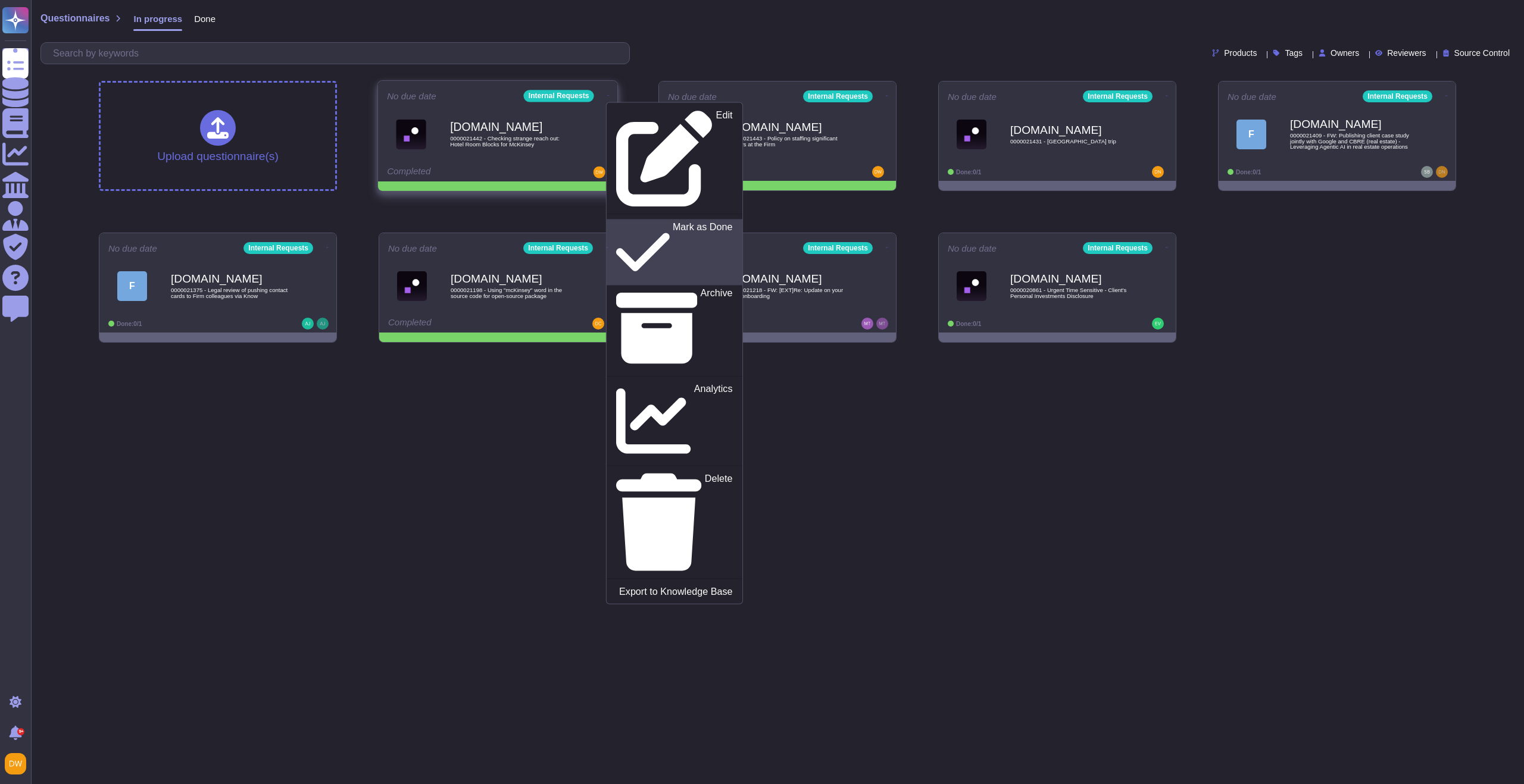
click at [673, 222] on p "Mark as Done" at bounding box center [703, 252] width 60 height 61
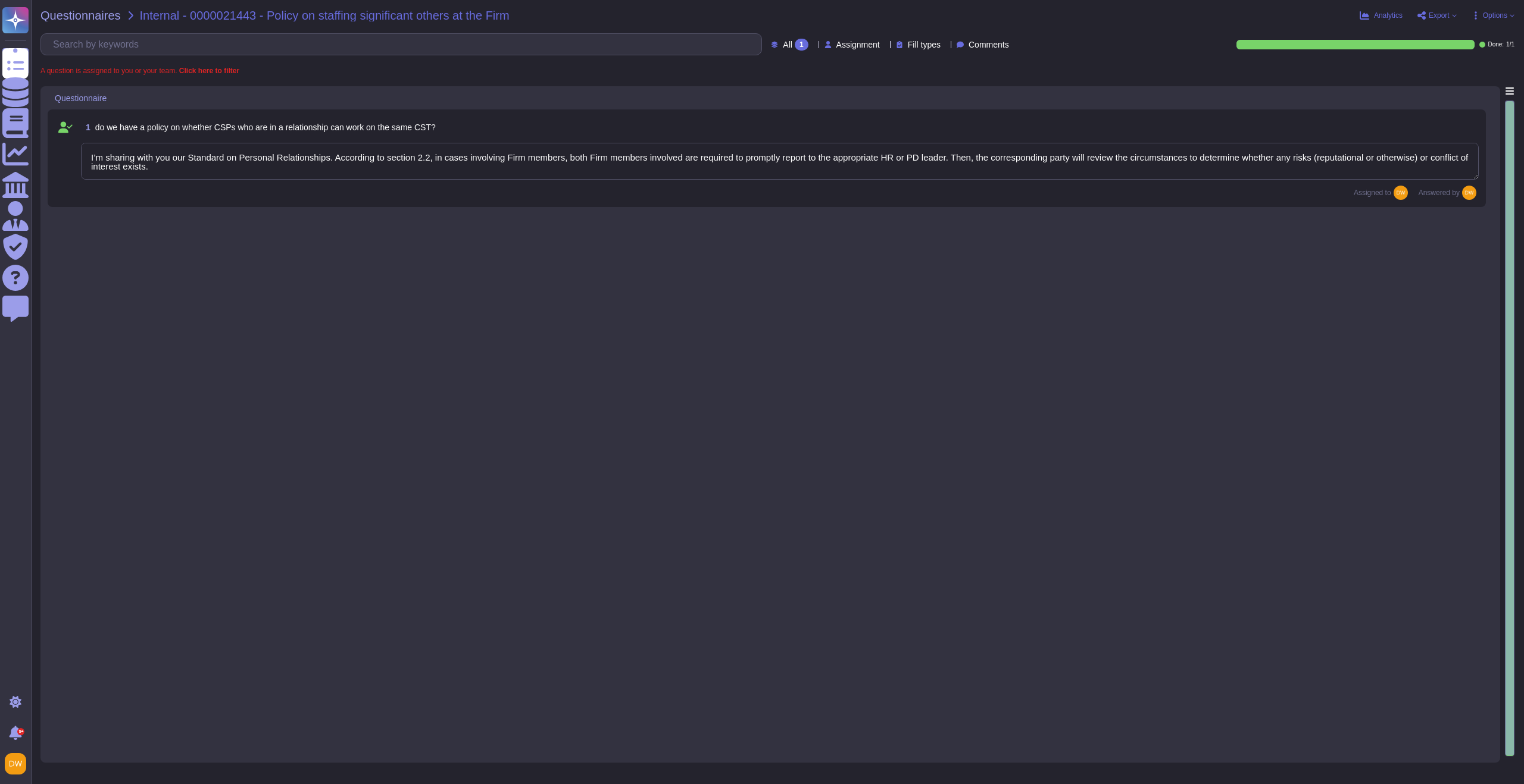
type textarea "I’m sharing with you our Standard on Personal Relationships. According to secti…"
click at [65, 15] on span "Questionnaires" at bounding box center [81, 15] width 81 height 12
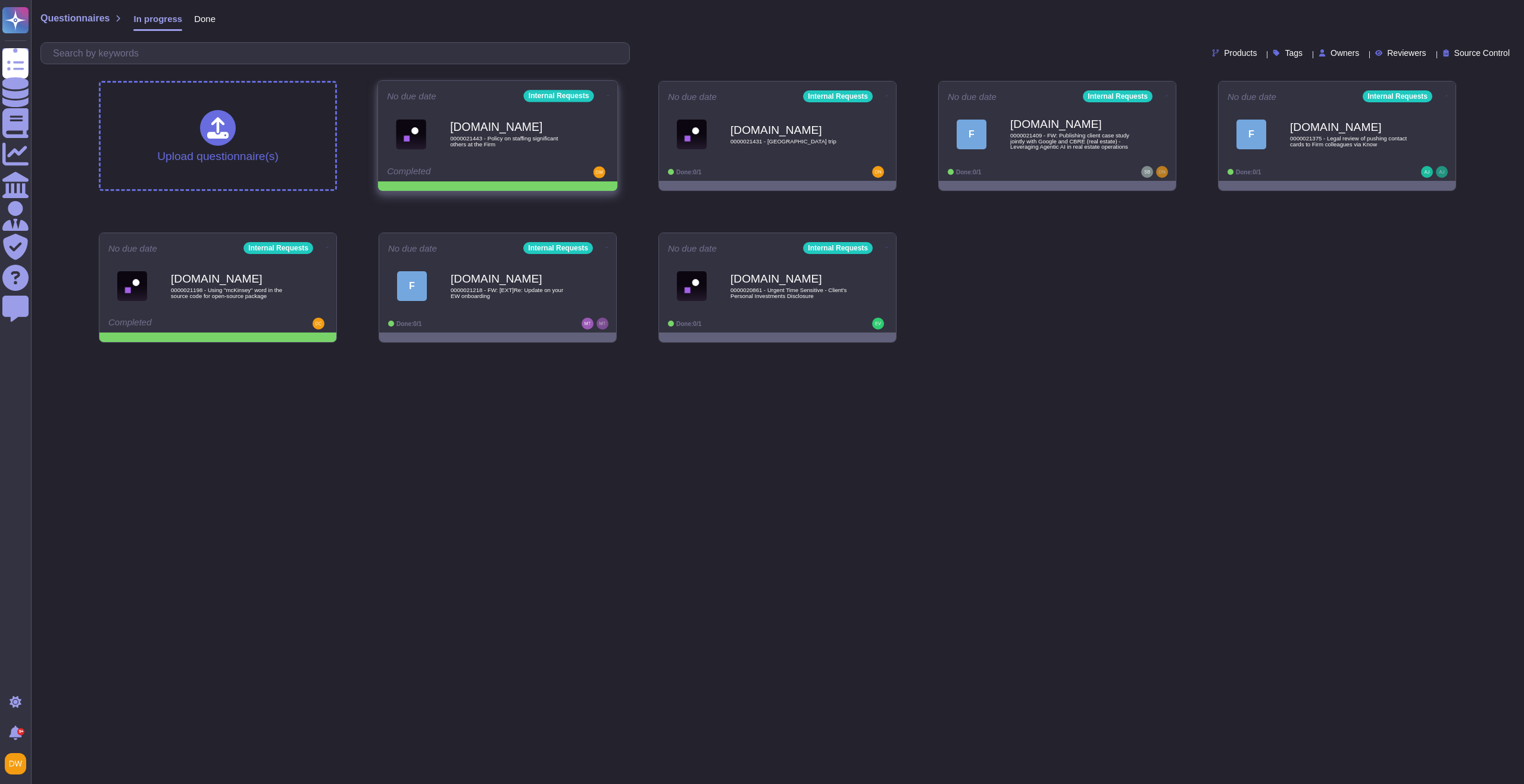
click at [607, 95] on icon at bounding box center [609, 95] width 3 height 1
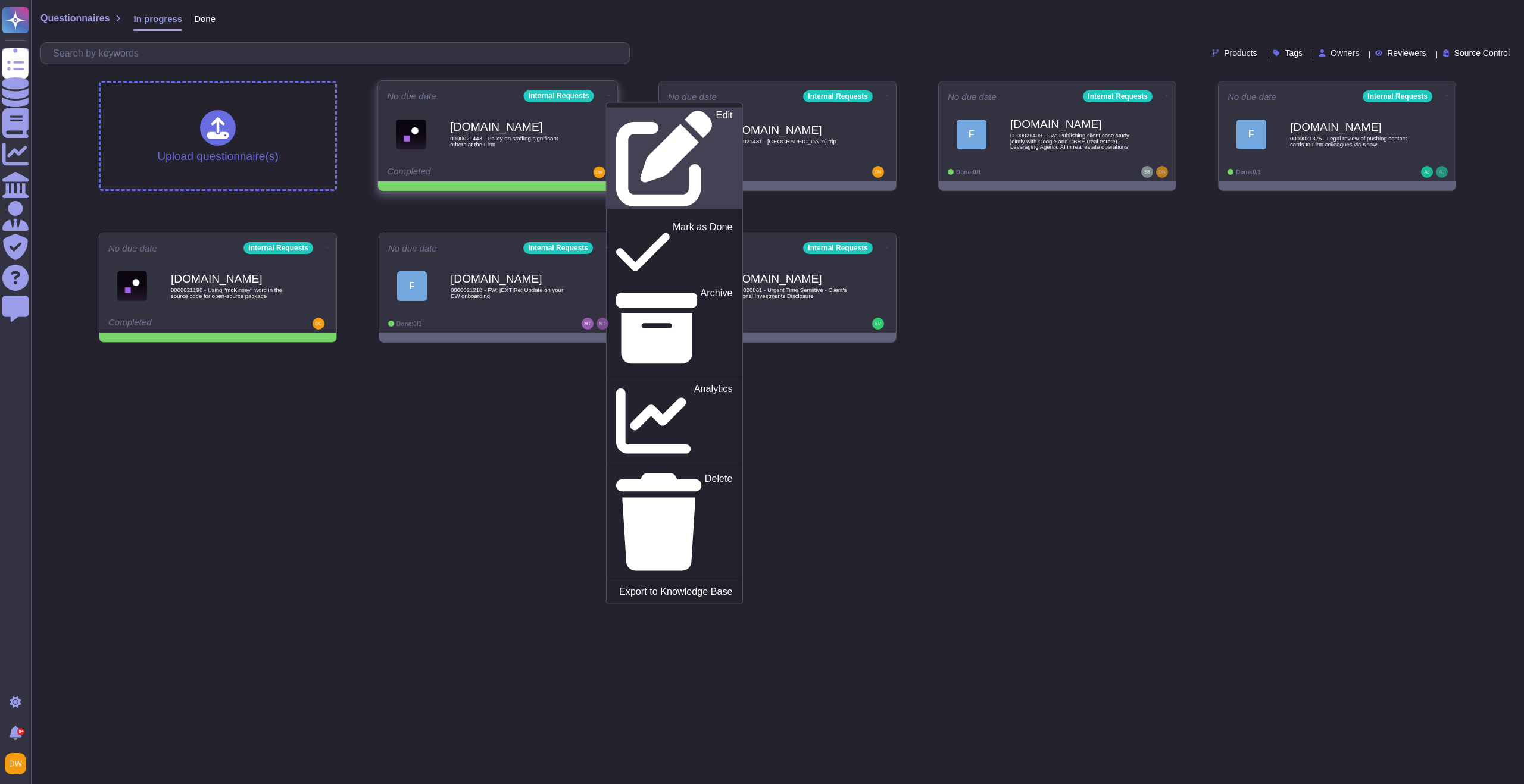
click at [616, 111] on icon at bounding box center [664, 159] width 97 height 97
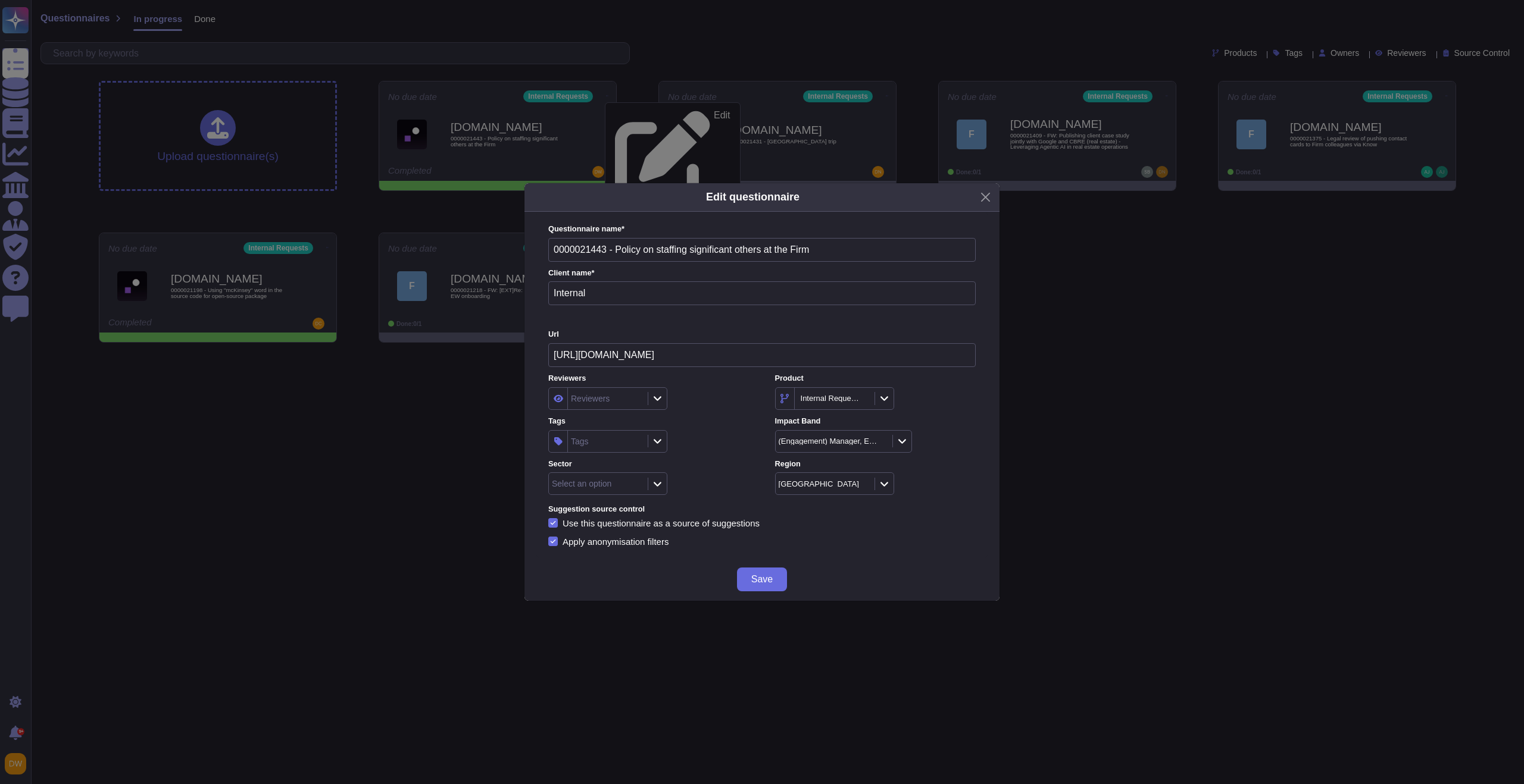
click at [658, 491] on div "Select an option" at bounding box center [608, 483] width 119 height 22
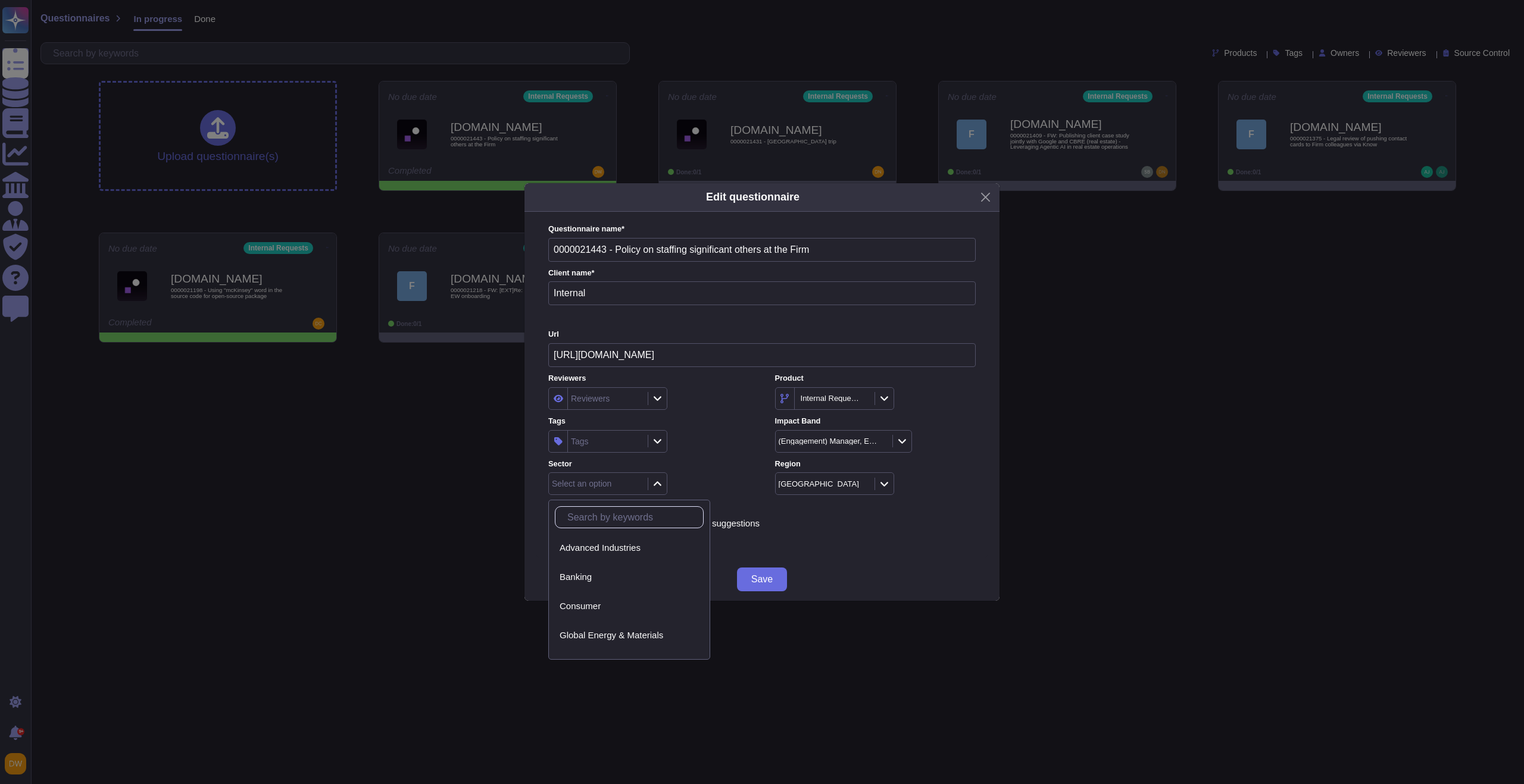
click at [723, 444] on div "Tags" at bounding box center [649, 441] width 201 height 22
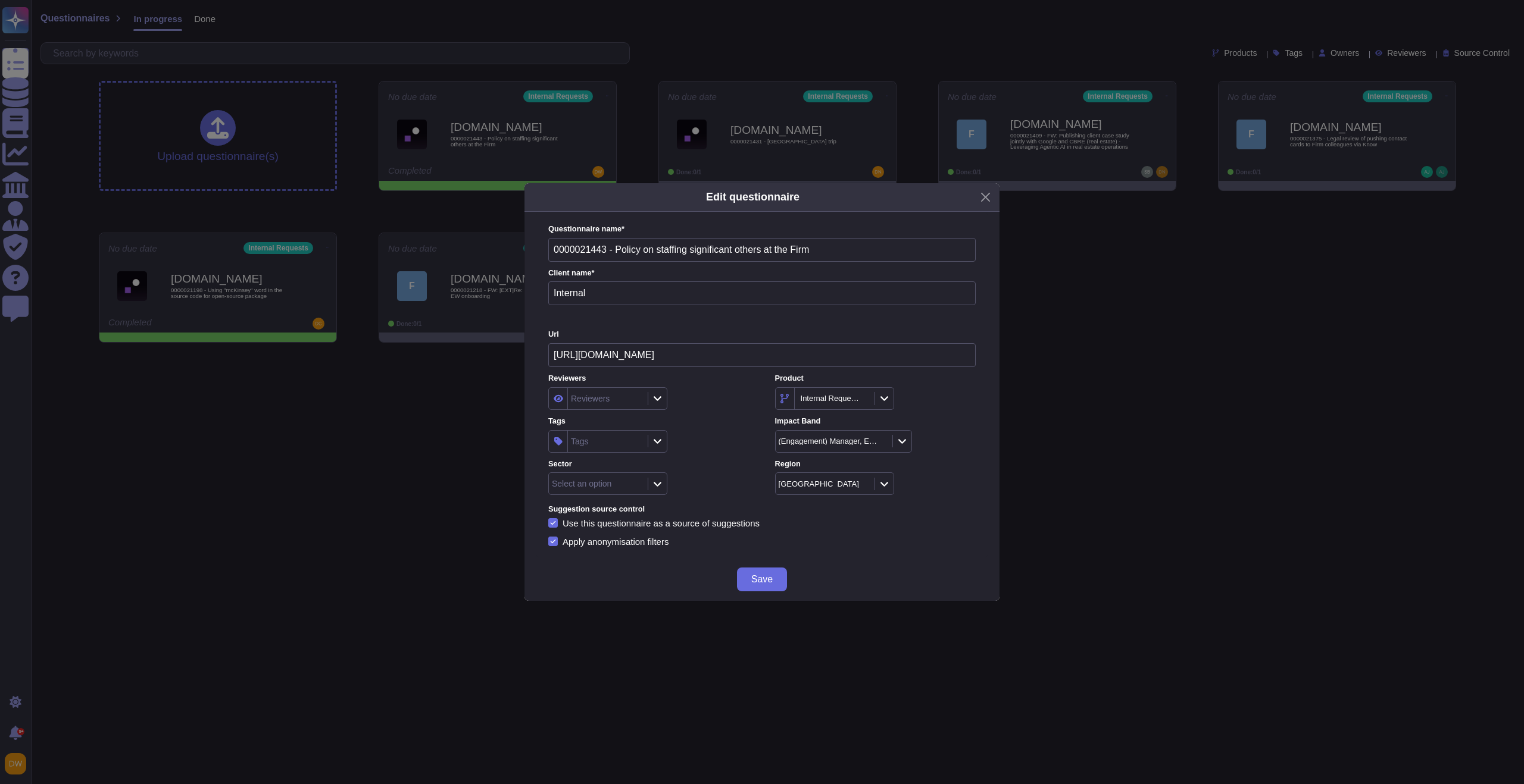
click at [654, 439] on icon at bounding box center [658, 441] width 9 height 10
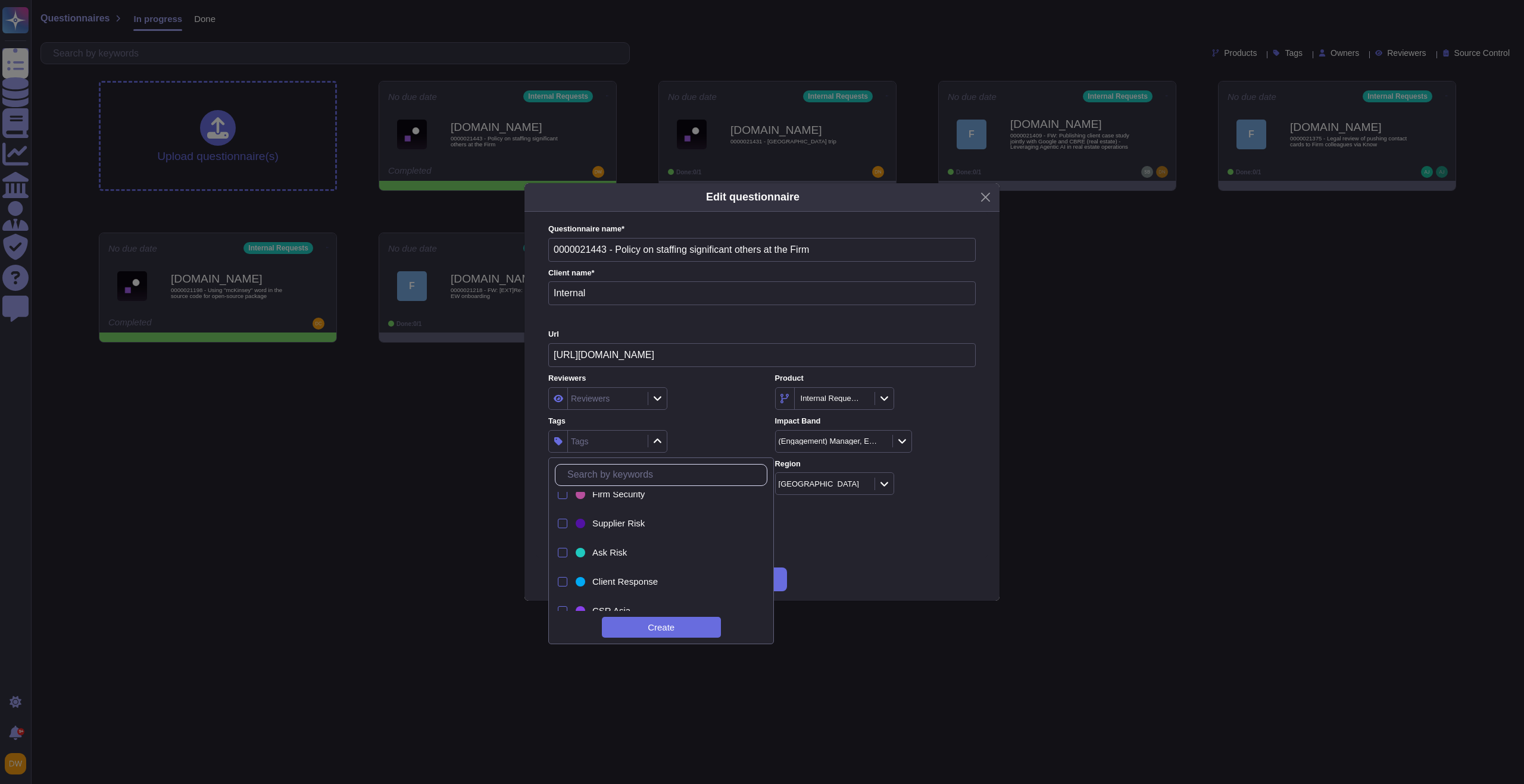
scroll to position [79, 0]
type input "hr"
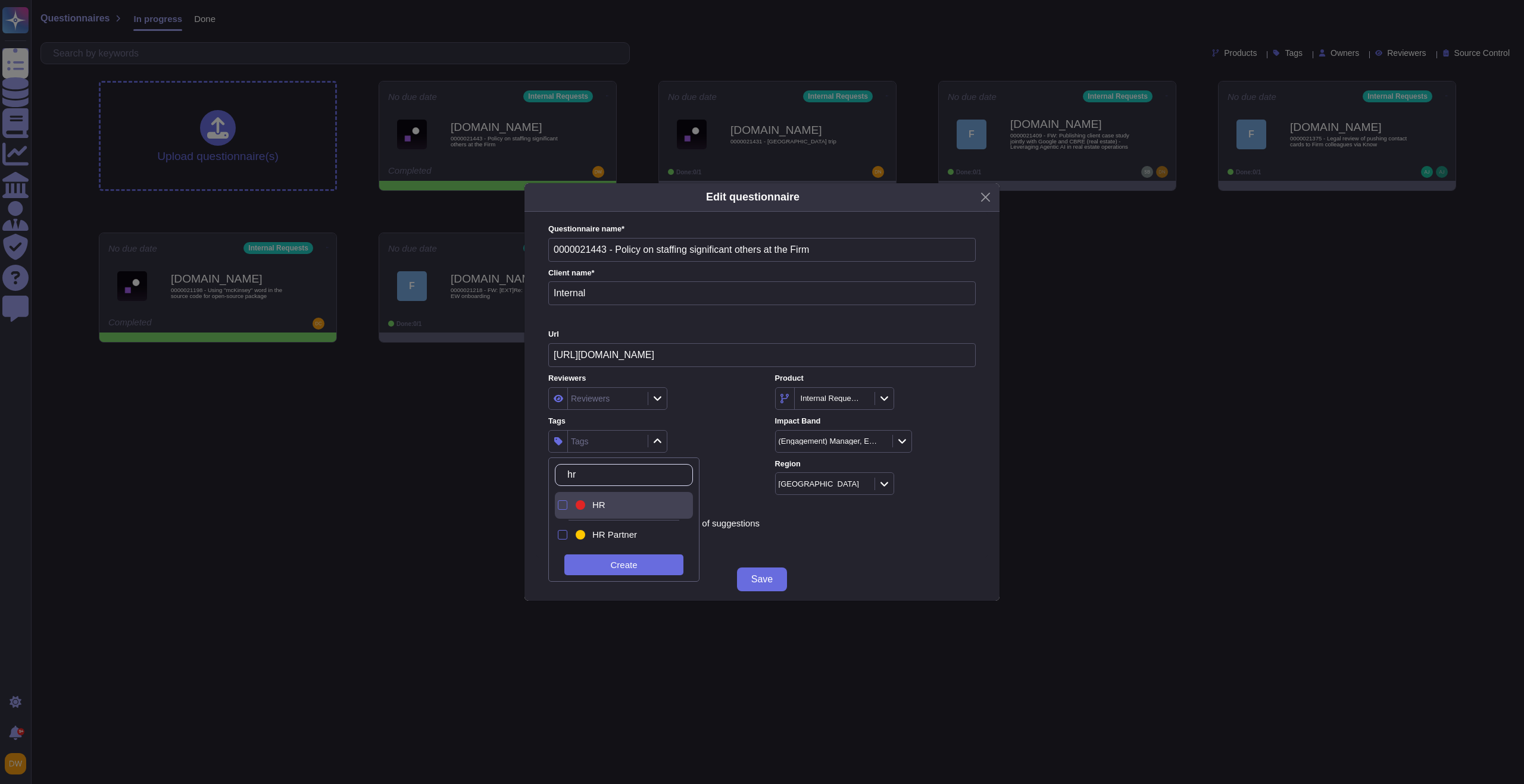
drag, startPoint x: 646, startPoint y: 507, endPoint x: 648, endPoint y: 495, distance: 12.2
click at [646, 507] on div "HR" at bounding box center [634, 505] width 83 height 11
click at [703, 419] on label "Tags" at bounding box center [649, 421] width 201 height 8
click at [771, 575] on span "Save" at bounding box center [762, 579] width 21 height 9
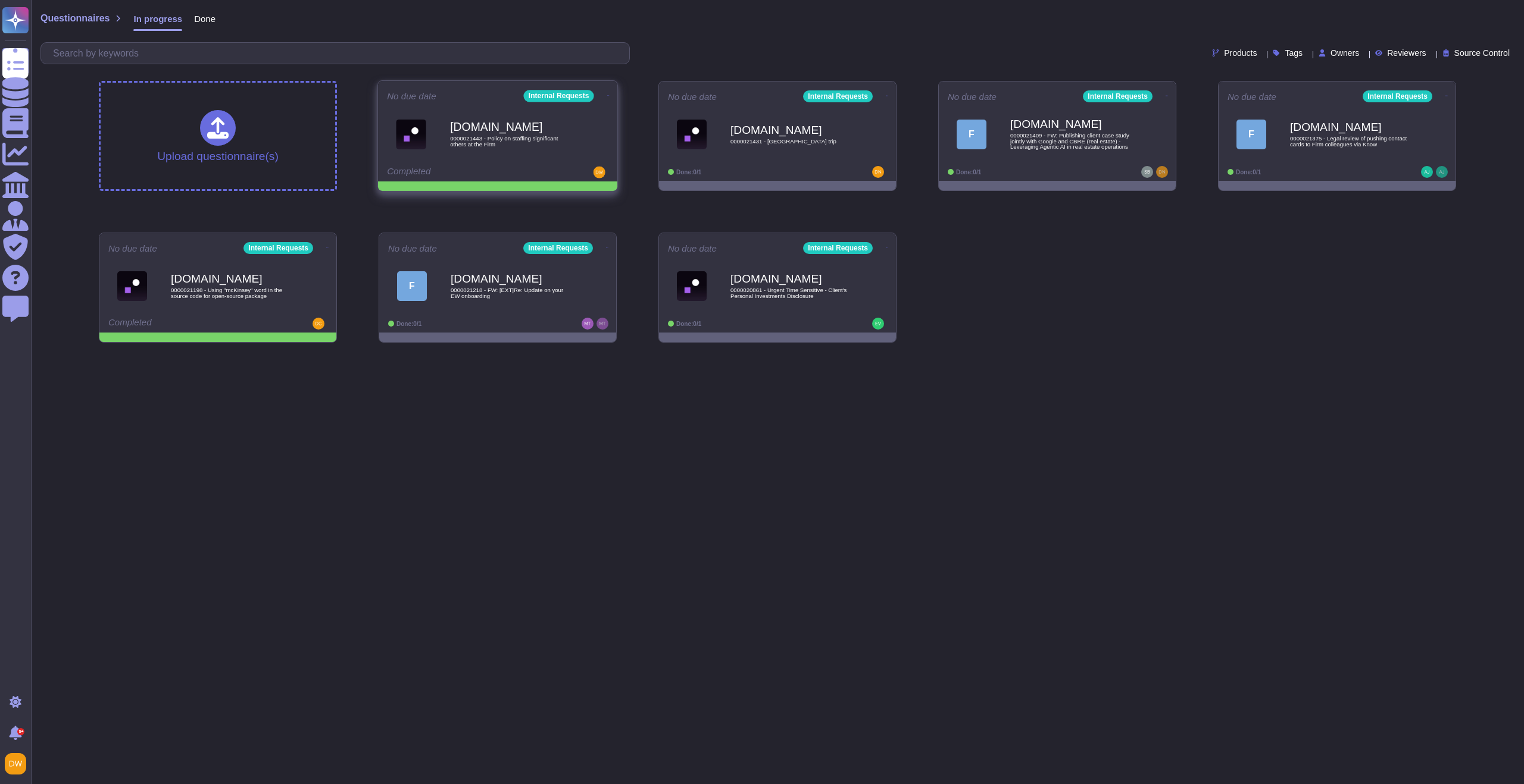
click at [607, 94] on icon at bounding box center [609, 95] width 3 height 3
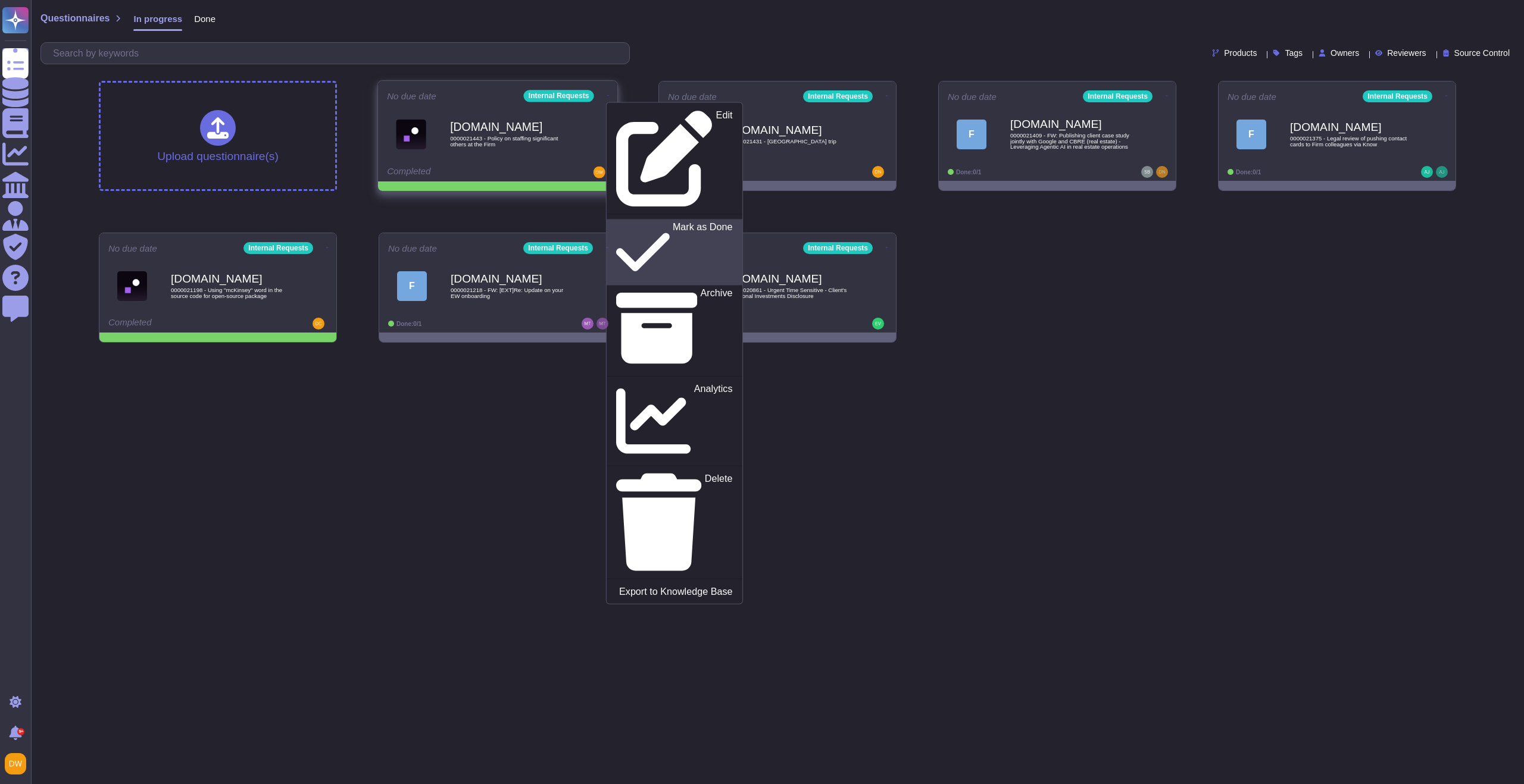
click at [673, 222] on p "Mark as Done" at bounding box center [703, 252] width 60 height 61
